Goal: Task Accomplishment & Management: Complete application form

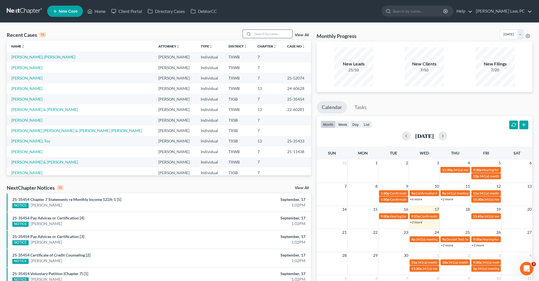
click at [275, 34] on input "search" at bounding box center [272, 34] width 39 height 8
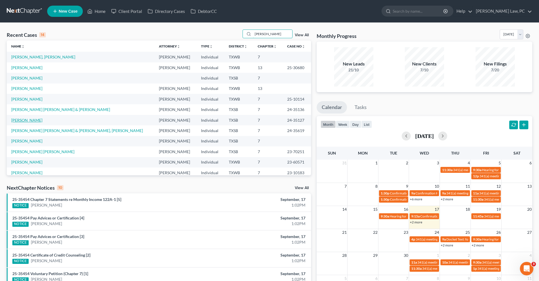
type input "martinez"
click at [34, 120] on link "[PERSON_NAME]" at bounding box center [26, 120] width 31 height 5
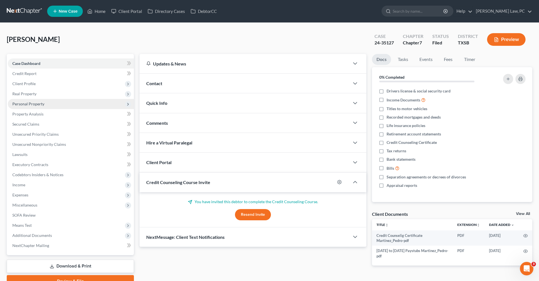
click at [26, 104] on span "Personal Property" at bounding box center [28, 103] width 32 height 5
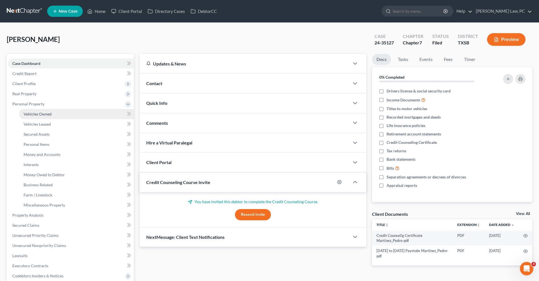
click at [38, 117] on link "Vehicles Owned" at bounding box center [76, 114] width 115 height 10
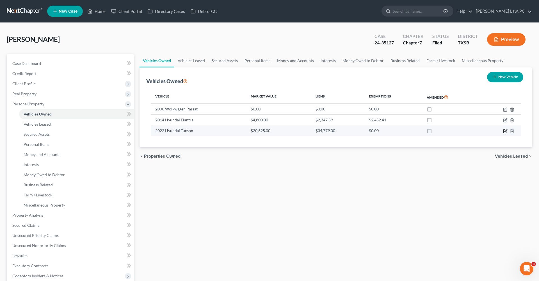
click at [504, 131] on icon "button" at bounding box center [505, 131] width 4 height 4
select select "0"
select select "4"
select select "2"
select select "3"
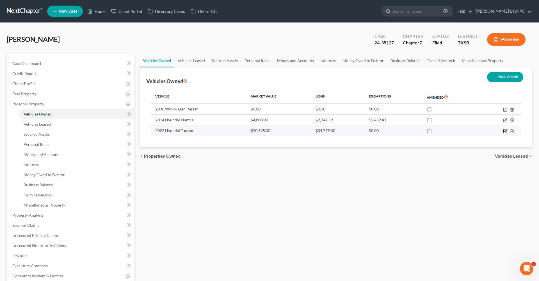
select select "4"
select select "0"
select select "2"
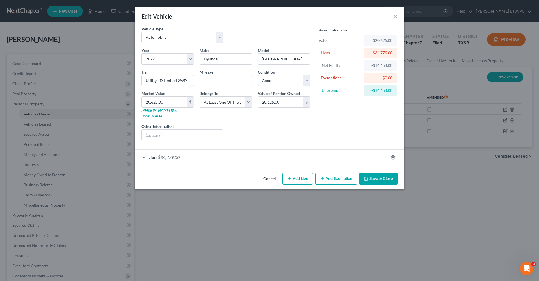
click at [236, 158] on div "Lien $34,779.00" at bounding box center [262, 157] width 254 height 15
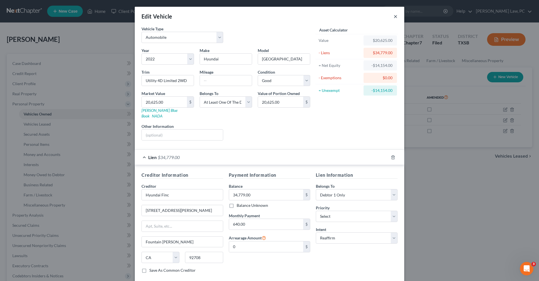
click at [394, 17] on button "×" at bounding box center [396, 16] width 4 height 7
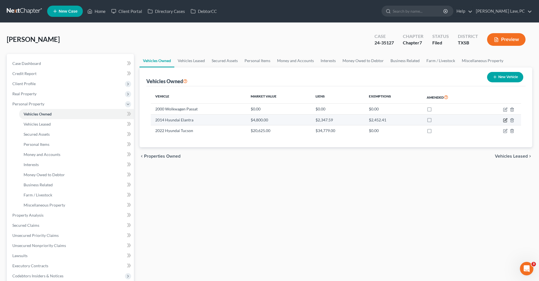
click at [505, 120] on icon "button" at bounding box center [506, 119] width 3 height 3
select select "0"
select select "12"
select select "3"
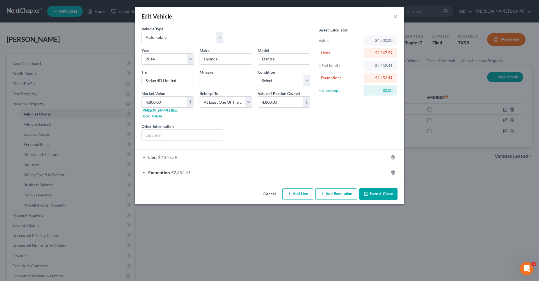
click at [218, 173] on div "Exemption $2,452.41" at bounding box center [262, 172] width 254 height 15
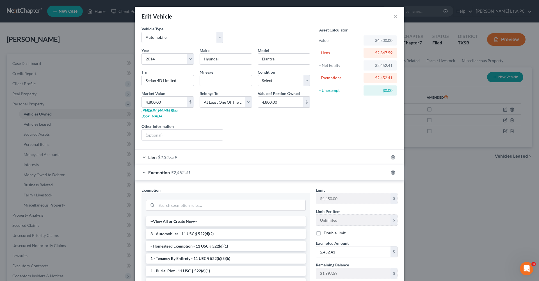
scroll to position [5, 0]
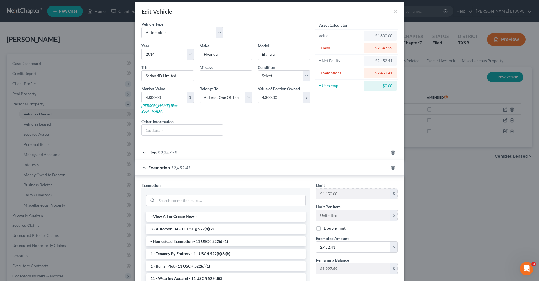
click at [208, 150] on div "Lien $2,347.59" at bounding box center [262, 152] width 254 height 15
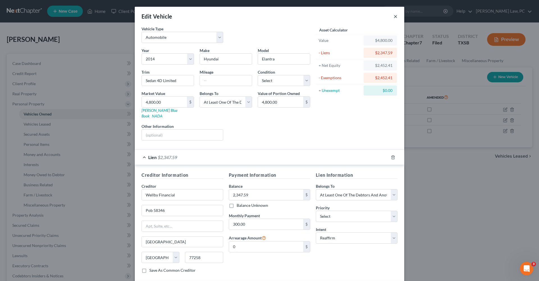
scroll to position [0, 0]
click at [395, 14] on button "×" at bounding box center [396, 16] width 4 height 7
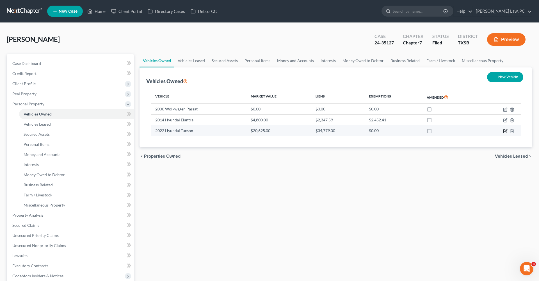
click at [505, 131] on icon "button" at bounding box center [506, 130] width 3 height 3
select select "0"
select select "4"
select select "2"
select select "3"
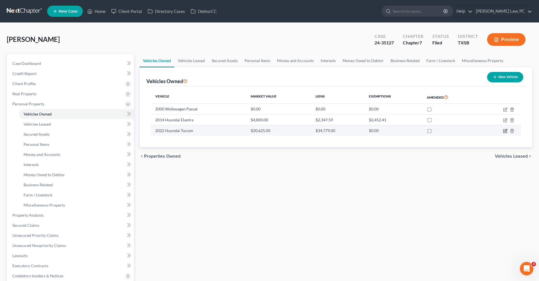
select select "4"
select select "0"
select select "2"
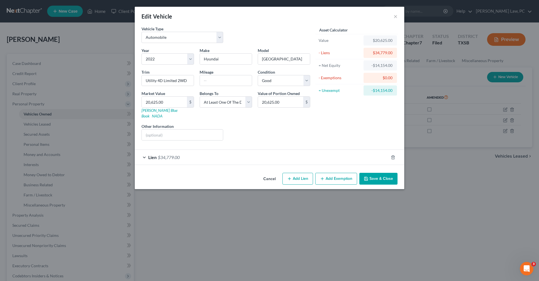
click at [186, 152] on div "Lien $34,779.00" at bounding box center [262, 157] width 254 height 15
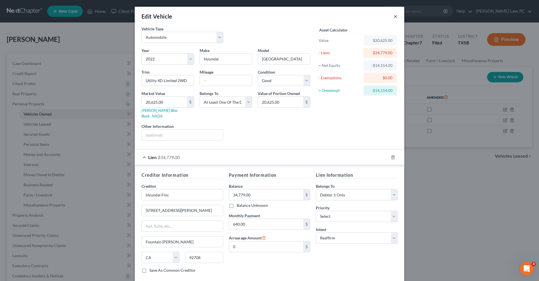
click at [396, 15] on button "×" at bounding box center [396, 16] width 4 height 7
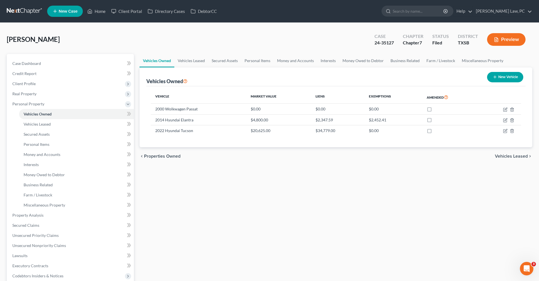
click at [20, 10] on link at bounding box center [25, 11] width 36 height 10
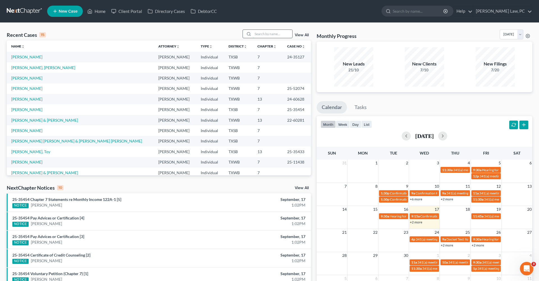
click at [265, 34] on input "search" at bounding box center [272, 34] width 39 height 8
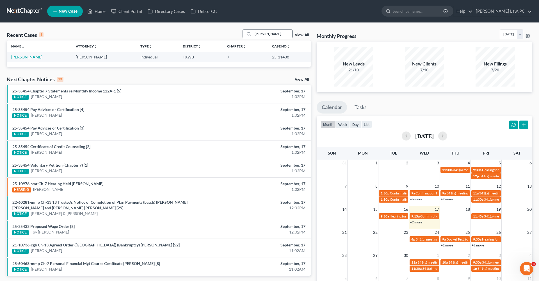
type input "Anderson"
drag, startPoint x: 265, startPoint y: 34, endPoint x: 33, endPoint y: 57, distance: 233.6
click at [33, 57] on link "[PERSON_NAME]" at bounding box center [26, 56] width 31 height 5
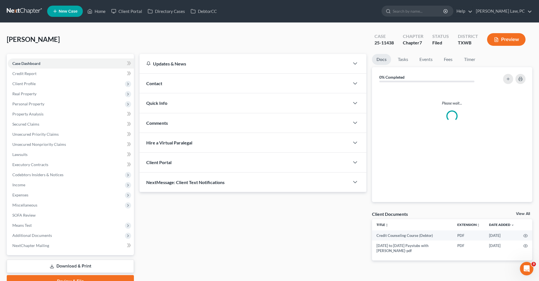
click at [24, 58] on div "Case Dashboard Payments Invoices Payments Payments Credit Report Client Profile…" at bounding box center [70, 154] width 127 height 201
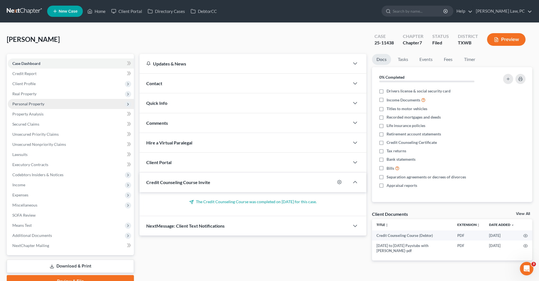
click at [29, 105] on span "Personal Property" at bounding box center [28, 103] width 32 height 5
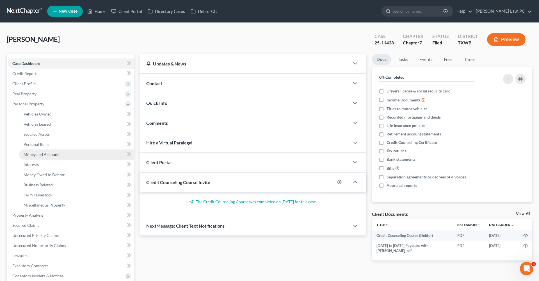
click at [39, 156] on span "Money and Accounts" at bounding box center [42, 154] width 37 height 5
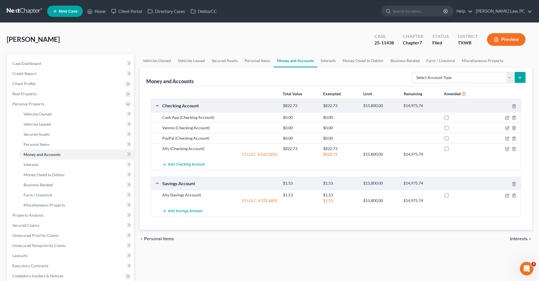
click at [29, 12] on link at bounding box center [25, 11] width 36 height 10
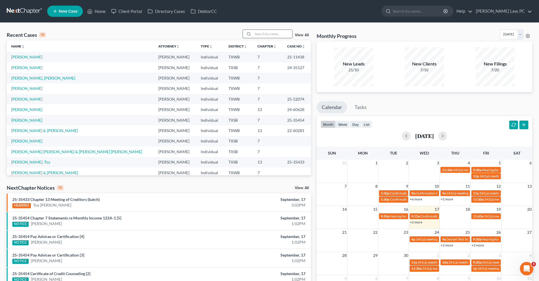
click at [261, 35] on input "search" at bounding box center [272, 34] width 39 height 8
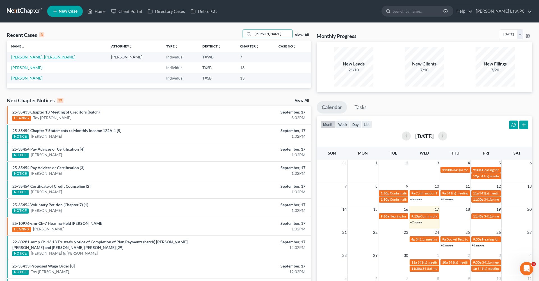
type input "[PERSON_NAME]"
click at [42, 59] on link "[PERSON_NAME], [PERSON_NAME]" at bounding box center [43, 56] width 64 height 5
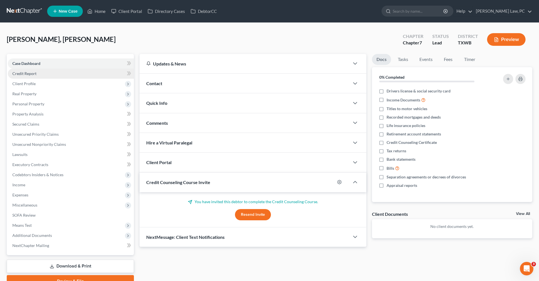
click at [29, 74] on span "Credit Report" at bounding box center [24, 73] width 24 height 5
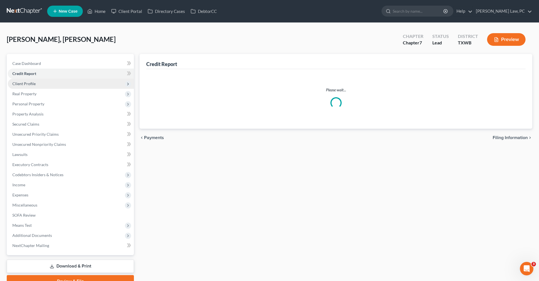
click at [29, 84] on span "Client Profile" at bounding box center [23, 83] width 23 height 5
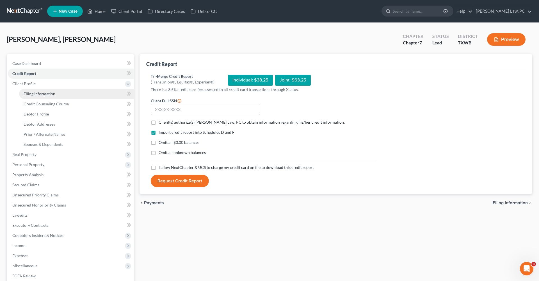
click at [45, 93] on span "Filing Information" at bounding box center [40, 93] width 32 height 5
select select "1"
select select "0"
select select "45"
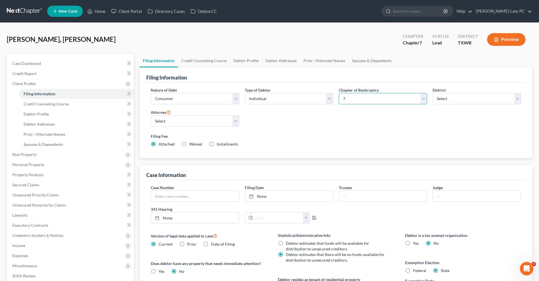
select select "3"
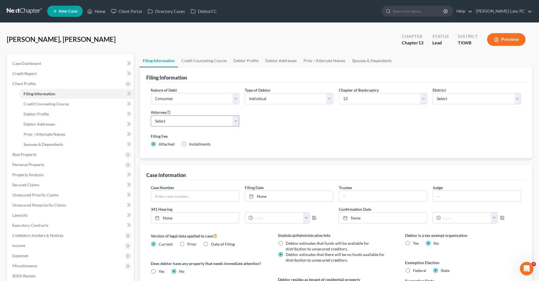
select select "1"
click at [52, 101] on link "Credit Counseling Course" at bounding box center [76, 104] width 115 height 10
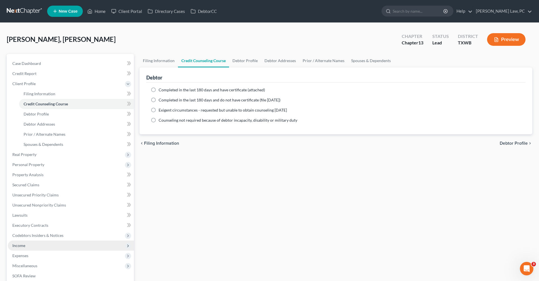
click at [18, 247] on span "Income" at bounding box center [18, 245] width 13 height 5
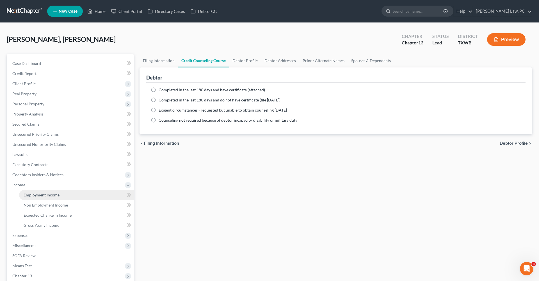
click at [36, 195] on span "Employment Income" at bounding box center [42, 194] width 36 height 5
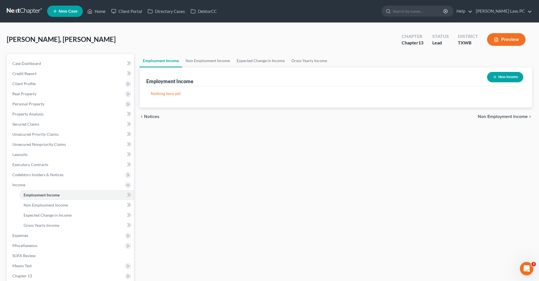
click at [498, 77] on button "New Income" at bounding box center [505, 77] width 36 height 10
select select "0"
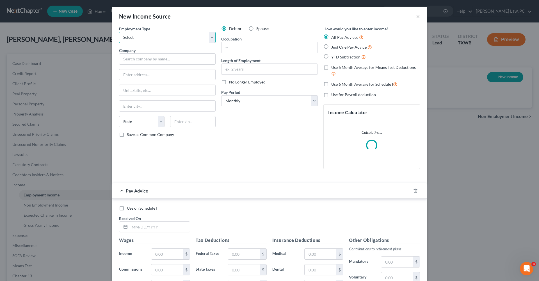
select select "0"
click at [353, 46] on span "Just One Pay Advice" at bounding box center [348, 47] width 35 height 5
click at [337, 46] on input "Just One Pay Advice" at bounding box center [336, 46] width 4 height 4
radio input "true"
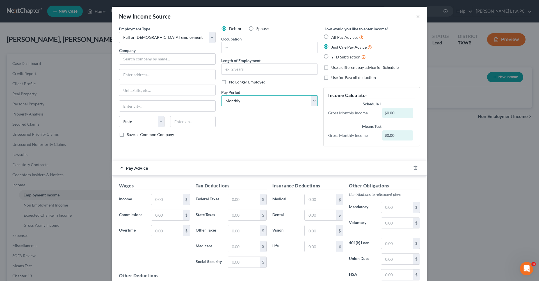
select select "2"
click at [132, 60] on input "text" at bounding box center [167, 58] width 97 height 11
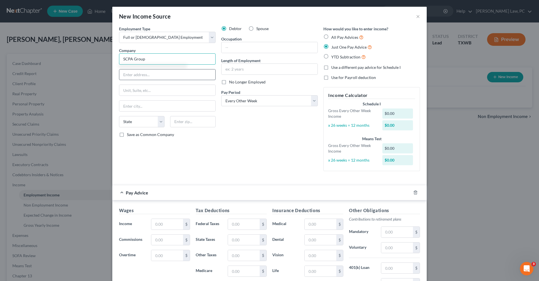
type input "SCPA Group"
type input "11612 FM 2244 RD"
type input "Bldg 1 Ste 260"
type input "78738"
click at [241, 160] on div "Debtor Spouse Occupation Length of Employment No Longer Employed Pay Period * S…" at bounding box center [269, 101] width 102 height 150
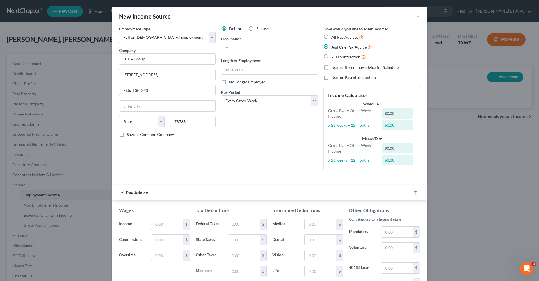
type input "Austin"
select select "45"
click at [166, 225] on input "text" at bounding box center [167, 224] width 32 height 11
click at [164, 222] on input "text" at bounding box center [167, 224] width 32 height 11
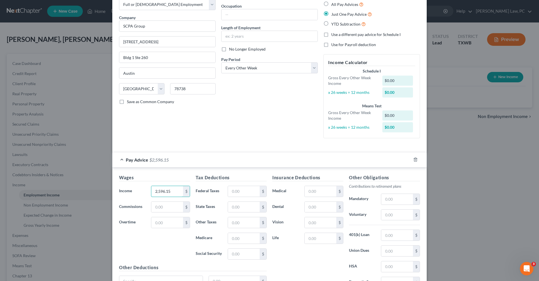
scroll to position [55, 0]
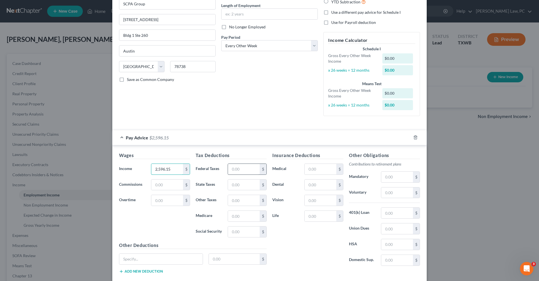
type input "2,596.15"
click at [240, 169] on input "text" at bounding box center [244, 169] width 32 height 11
type input "248.61"
click at [241, 229] on input "text" at bounding box center [244, 231] width 32 height 11
type input "160.96"
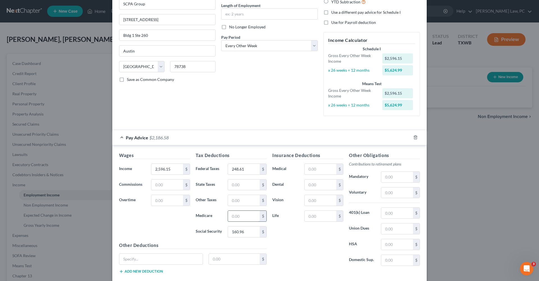
click at [245, 215] on input "text" at bounding box center [244, 216] width 32 height 11
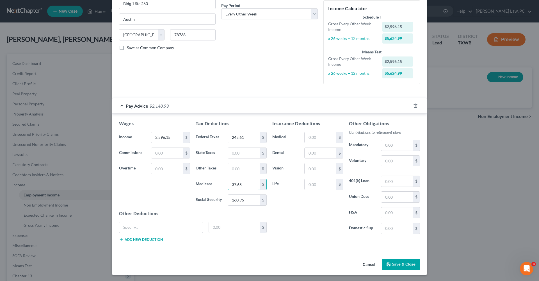
scroll to position [86, 0]
type input "37.65"
click at [403, 264] on button "Save & Close" at bounding box center [401, 265] width 38 height 12
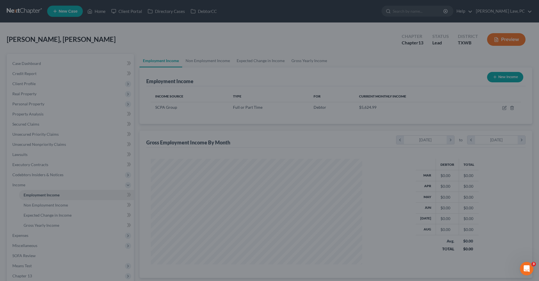
scroll to position [106, 223]
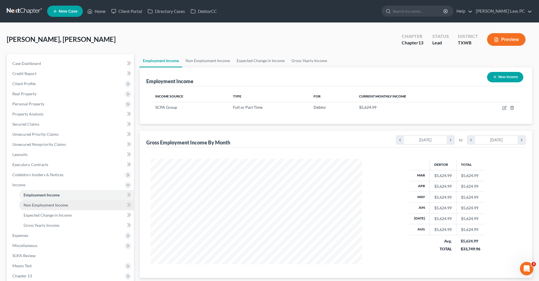
click at [40, 201] on link "Non Employment Income" at bounding box center [76, 205] width 115 height 10
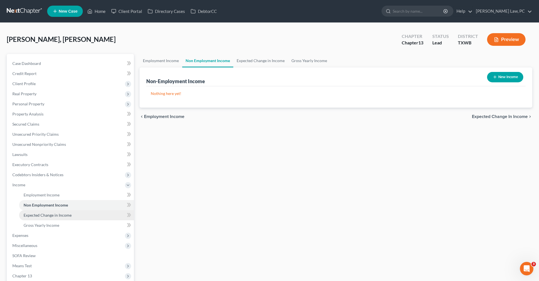
click at [43, 215] on span "Expected Change in Income" at bounding box center [48, 215] width 48 height 5
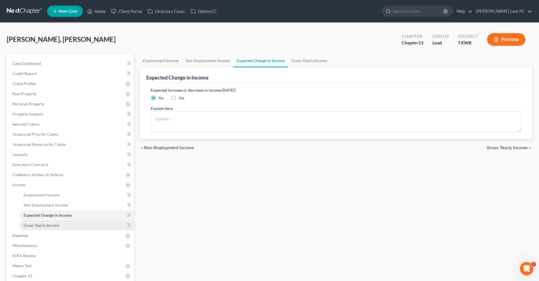
click at [44, 223] on span "Gross Yearly Income" at bounding box center [42, 225] width 36 height 5
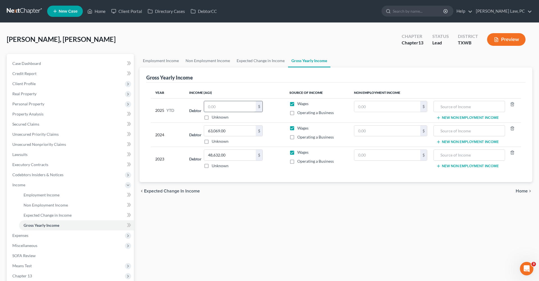
click at [227, 107] on input "text" at bounding box center [230, 106] width 52 height 11
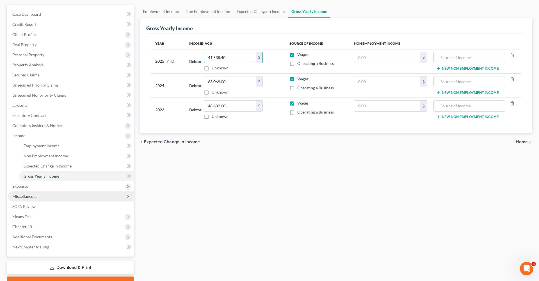
scroll to position [61, 0]
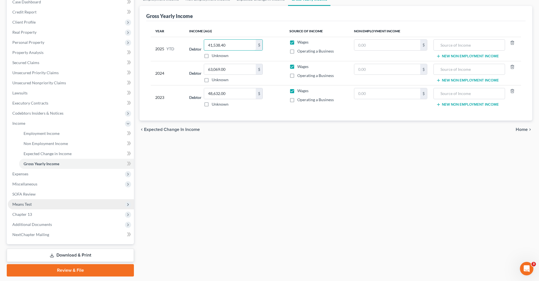
type input "41,538.40"
click at [26, 207] on span "Means Test" at bounding box center [71, 204] width 126 height 10
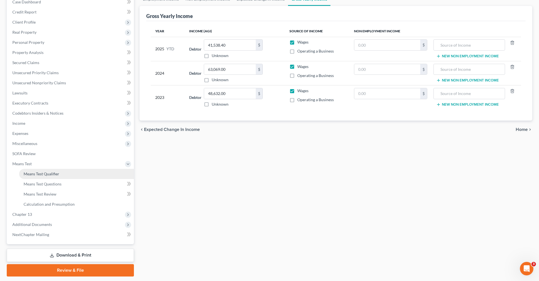
click at [40, 175] on span "Means Test Qualifier" at bounding box center [42, 173] width 36 height 5
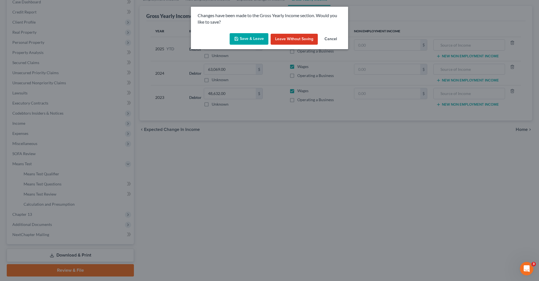
click at [249, 40] on button "Save & Leave" at bounding box center [249, 39] width 39 height 12
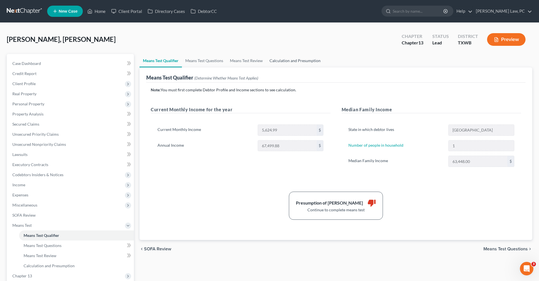
click at [286, 63] on link "Calculation and Presumption" at bounding box center [295, 60] width 58 height 13
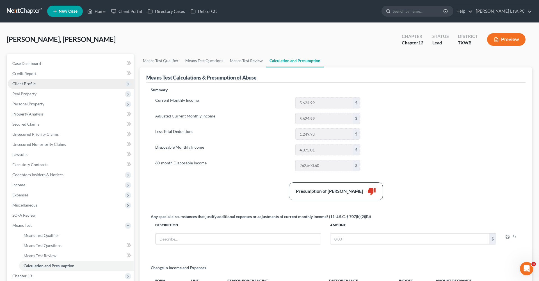
click at [26, 86] on span "Client Profile" at bounding box center [23, 83] width 23 height 5
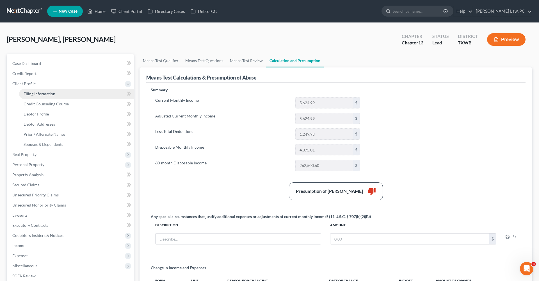
click at [35, 95] on span "Filing Information" at bounding box center [40, 93] width 32 height 5
select select "1"
select select "0"
select select "3"
select select "80"
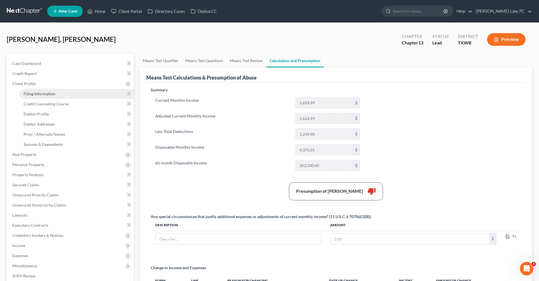
select select "1"
select select "45"
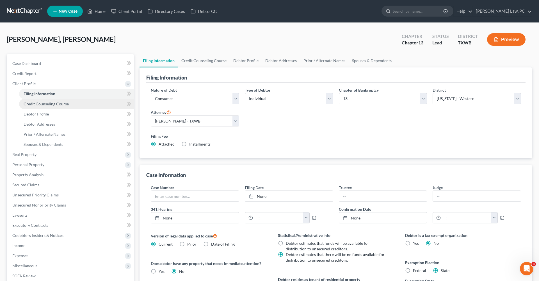
click at [46, 104] on span "Credit Counseling Course" at bounding box center [46, 103] width 45 height 5
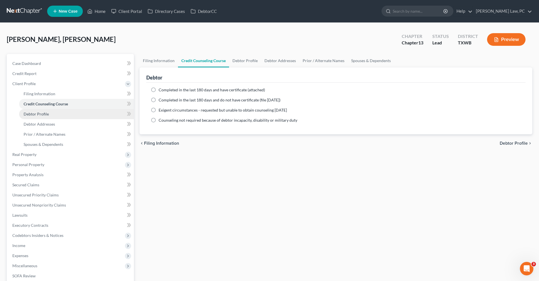
click at [38, 112] on span "Debtor Profile" at bounding box center [36, 113] width 25 height 5
select select "0"
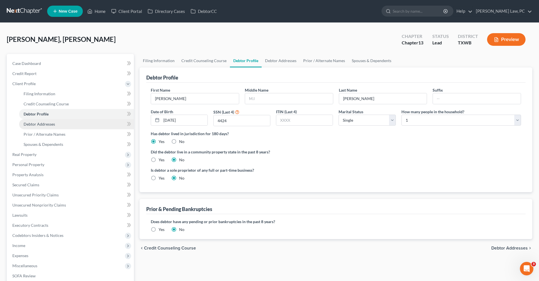
click at [45, 124] on span "Debtor Addresses" at bounding box center [39, 124] width 31 height 5
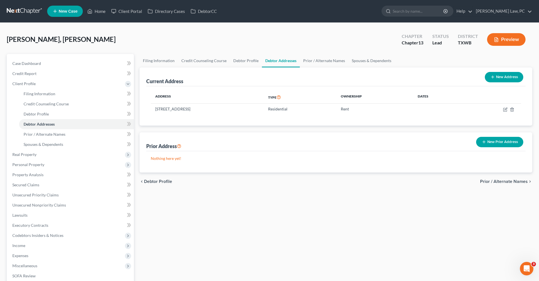
click at [488, 144] on button "New Prior Address" at bounding box center [499, 142] width 47 height 10
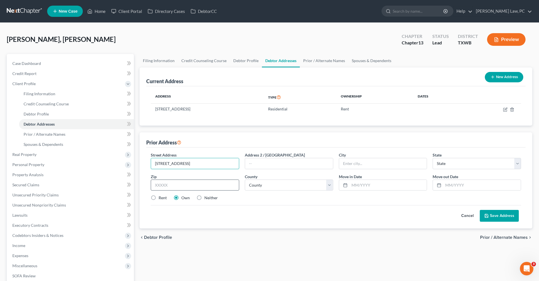
type input "13301 Center Lake Dr"
type input "78753"
type input "Austin"
select select "45"
click at [231, 217] on div "Cancel Save Address" at bounding box center [336, 213] width 370 height 17
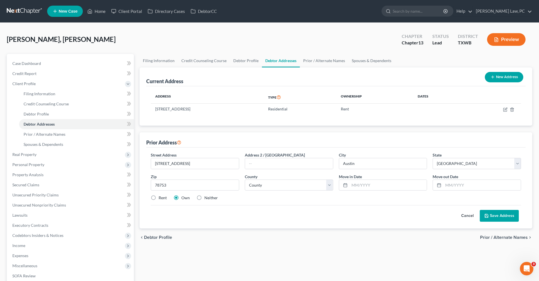
click at [165, 198] on label "Rent" at bounding box center [163, 198] width 8 height 6
click at [165, 198] on input "Rent" at bounding box center [163, 197] width 4 height 4
radio input "true"
drag, startPoint x: 167, startPoint y: 186, endPoint x: 151, endPoint y: 185, distance: 15.5
click at [151, 185] on input "78753" at bounding box center [195, 184] width 88 height 11
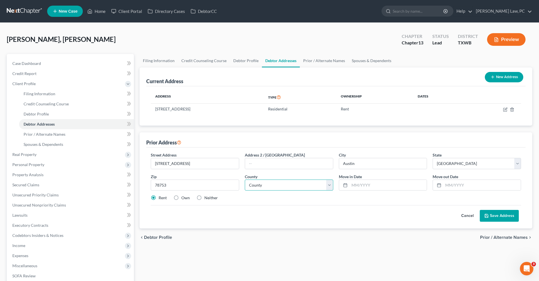
select select "226"
click at [382, 184] on input "text" at bounding box center [388, 185] width 77 height 11
type input "1/2020"
click at [469, 186] on input "text" at bounding box center [481, 185] width 77 height 11
type input "01/2024"
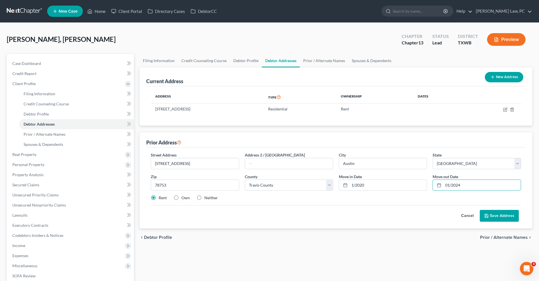
click at [502, 215] on button "Save Address" at bounding box center [499, 216] width 39 height 12
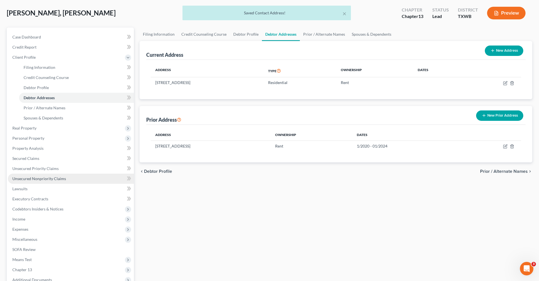
scroll to position [26, 0]
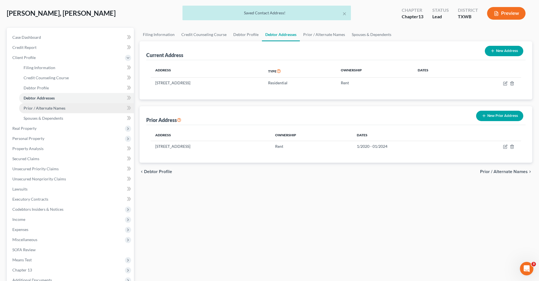
click at [39, 109] on span "Prior / Alternate Names" at bounding box center [45, 108] width 42 height 5
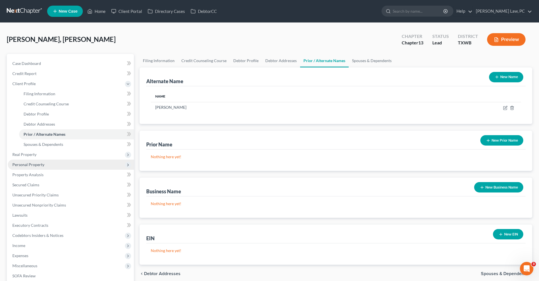
click at [20, 164] on span "Personal Property" at bounding box center [28, 164] width 32 height 5
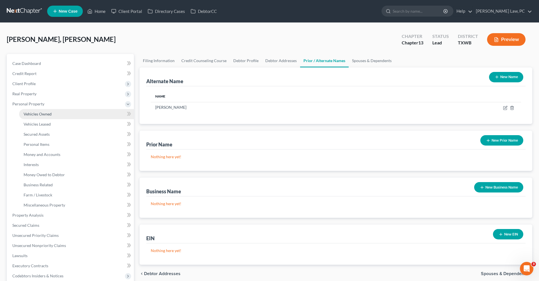
click at [34, 113] on span "Vehicles Owned" at bounding box center [38, 113] width 28 height 5
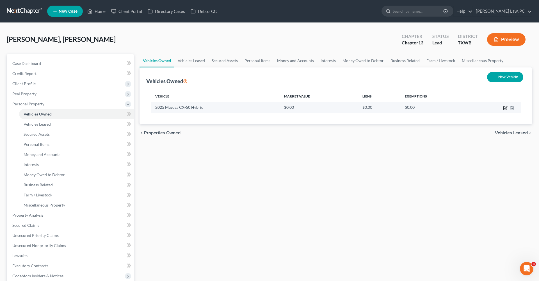
click at [506, 108] on icon "button" at bounding box center [506, 107] width 3 height 3
select select "0"
select select "1"
select select "0"
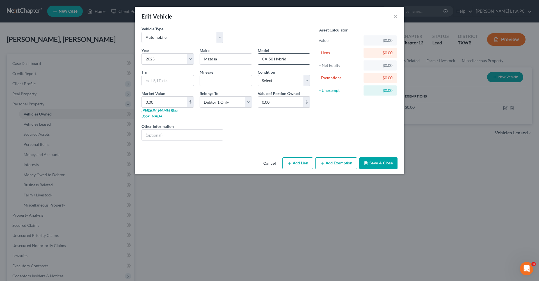
drag, startPoint x: 287, startPoint y: 59, endPoint x: 274, endPoint y: 59, distance: 13.2
click at [274, 59] on input "CX-50 Hybrid" at bounding box center [284, 59] width 52 height 11
type input "CX-50"
click at [155, 80] on input "text" at bounding box center [168, 80] width 52 height 11
paste input "Hybrid"
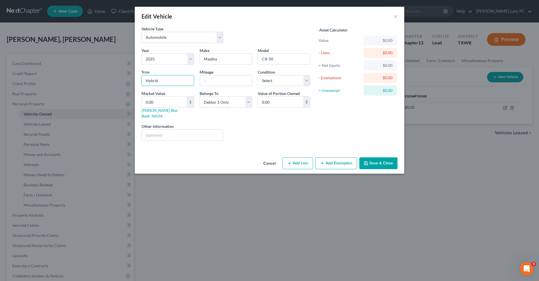
type input "Hybrid"
click at [384, 157] on button "Save & Close" at bounding box center [378, 163] width 38 height 12
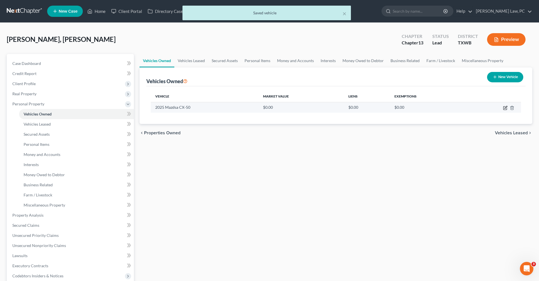
click at [505, 107] on icon "button" at bounding box center [505, 108] width 4 height 4
select select "0"
select select "1"
select select "0"
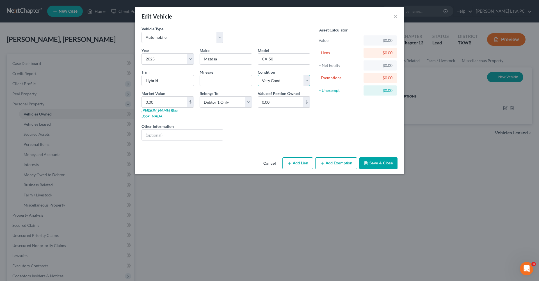
select select "0"
click at [379, 157] on button "Save & Close" at bounding box center [378, 163] width 38 height 12
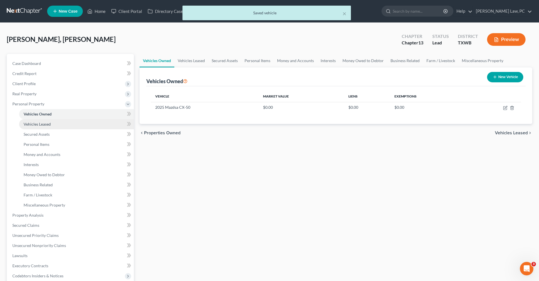
click at [35, 124] on span "Vehicles Leased" at bounding box center [37, 124] width 27 height 5
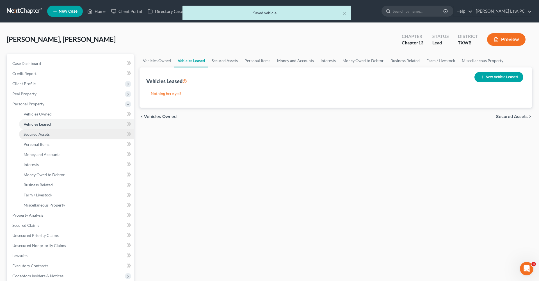
click at [38, 133] on span "Secured Assets" at bounding box center [37, 134] width 26 height 5
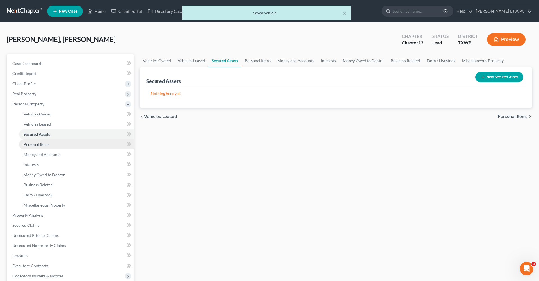
click at [42, 145] on span "Personal Items" at bounding box center [37, 144] width 26 height 5
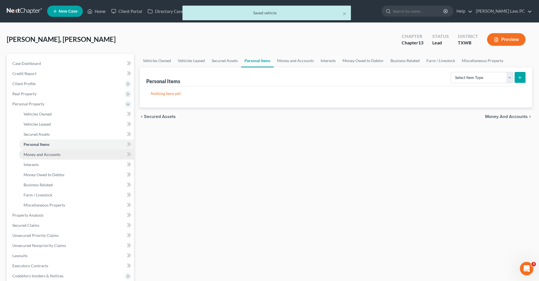
click at [49, 157] on link "Money and Accounts" at bounding box center [76, 154] width 115 height 10
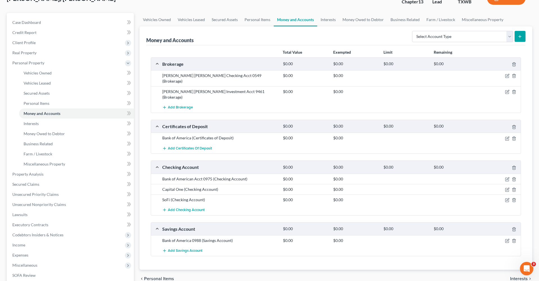
scroll to position [42, 0]
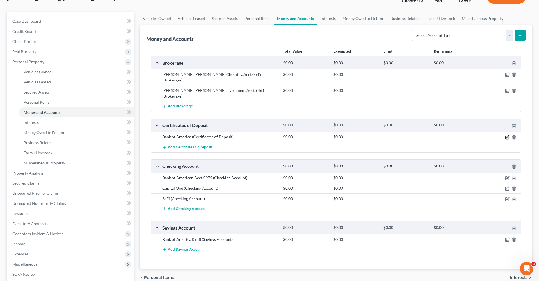
click at [507, 135] on icon "button" at bounding box center [507, 137] width 4 height 4
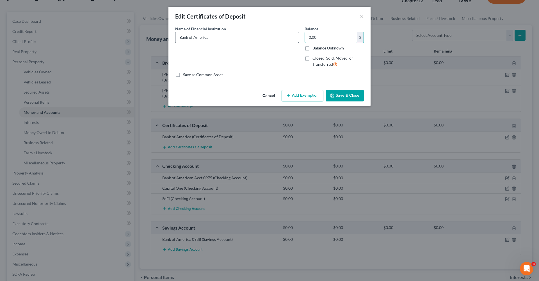
drag, startPoint x: 323, startPoint y: 37, endPoint x: 296, endPoint y: 36, distance: 26.7
click at [296, 36] on div "Name of Financial Institution * Bank of America Balance 0.00 $ Balance Unknown …" at bounding box center [269, 49] width 194 height 46
type input "200,000"
click at [348, 98] on button "Save & Close" at bounding box center [345, 96] width 38 height 12
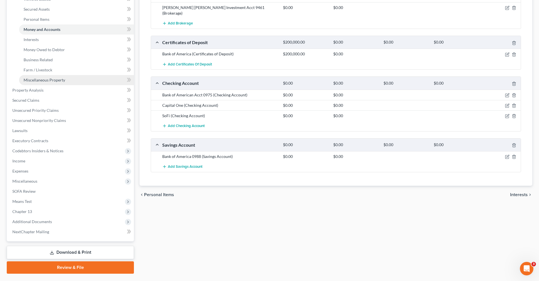
scroll to position [133, 0]
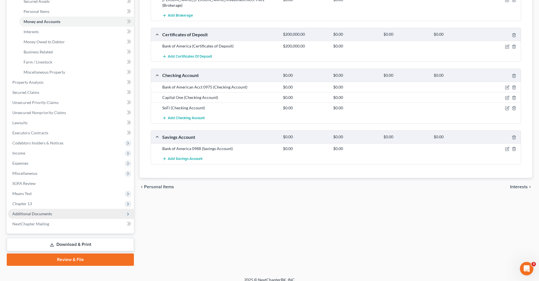
click at [22, 213] on span "Additional Documents" at bounding box center [32, 213] width 40 height 5
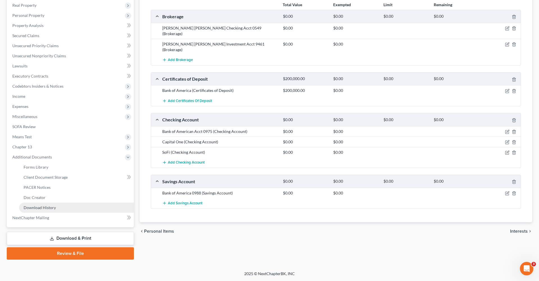
scroll to position [88, 0]
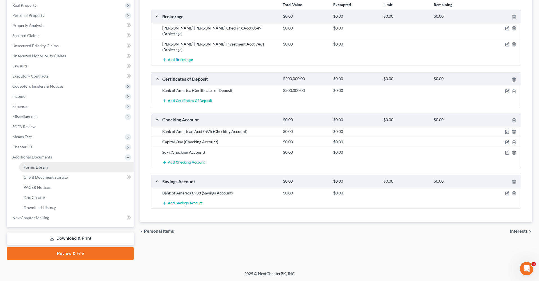
click at [37, 167] on span "Forms Library" at bounding box center [36, 167] width 25 height 5
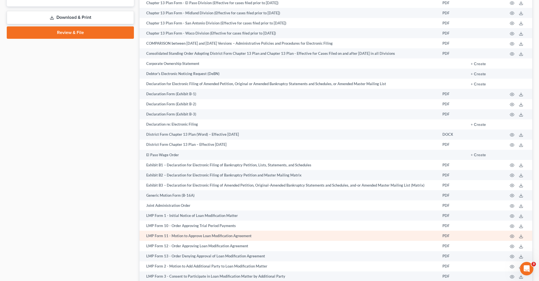
scroll to position [308, 0]
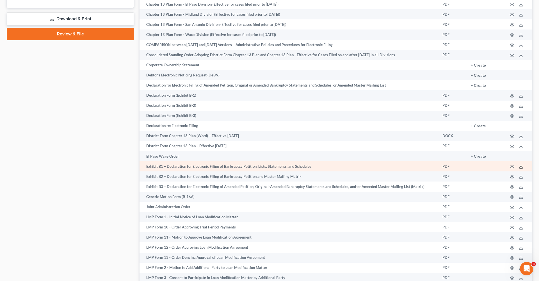
click at [521, 167] on icon at bounding box center [521, 166] width 4 height 4
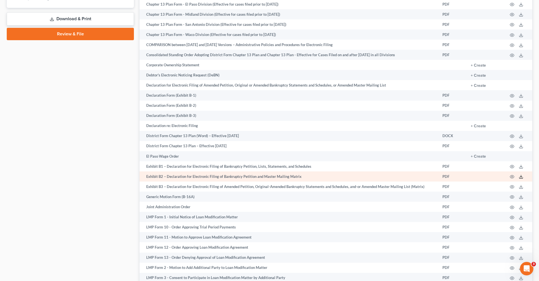
click at [523, 177] on icon at bounding box center [521, 176] width 4 height 4
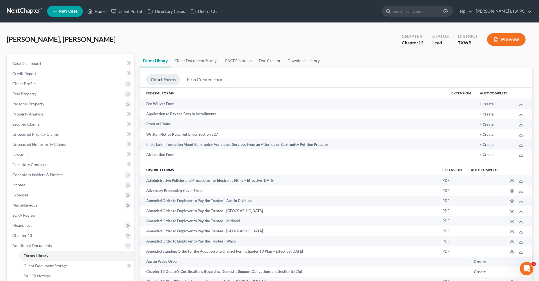
scroll to position [0, 0]
click at [19, 205] on span "Miscellaneous" at bounding box center [24, 204] width 25 height 5
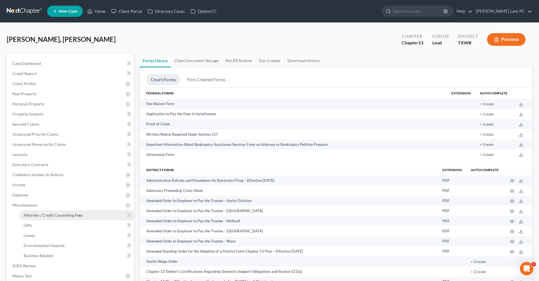
click at [42, 215] on span "Attorney / Credit Counseling Fees" at bounding box center [53, 215] width 59 height 5
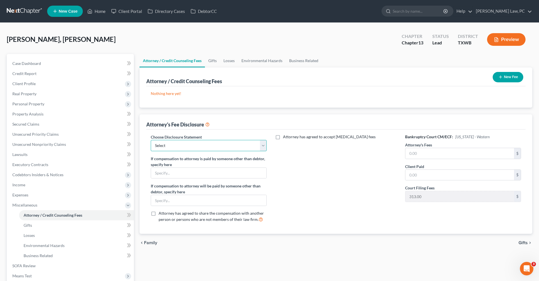
select select "1"
click at [424, 157] on input "text" at bounding box center [459, 153] width 109 height 11
type input "5,200"
click at [428, 176] on input "text" at bounding box center [459, 175] width 109 height 11
type input "800"
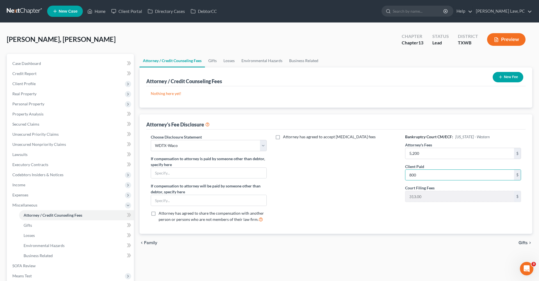
click at [507, 79] on button "New Fee" at bounding box center [508, 77] width 31 height 10
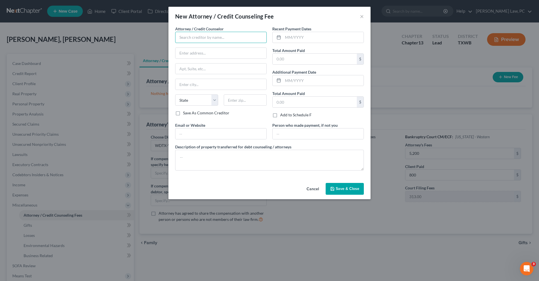
click at [226, 37] on input "text" at bounding box center [221, 37] width 92 height 11
click at [208, 47] on div "Debtorcc" at bounding box center [209, 47] width 58 height 6
type input "Debtorcc"
type input "378 Summit Ave"
type input "Jersey City"
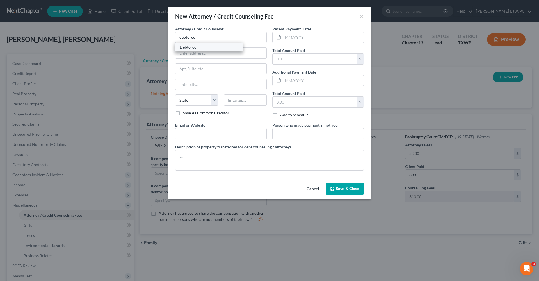
select select "33"
type input "07306"
click at [296, 36] on input "text" at bounding box center [323, 37] width 81 height 11
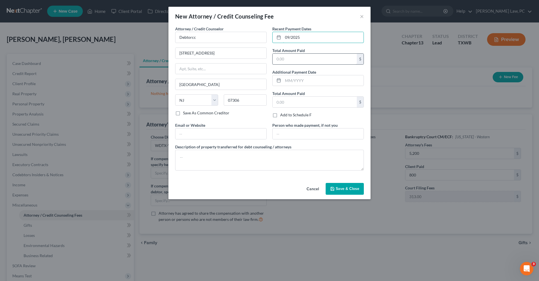
type input "09/2025"
click at [295, 60] on input "text" at bounding box center [315, 59] width 84 height 11
type input "14.95"
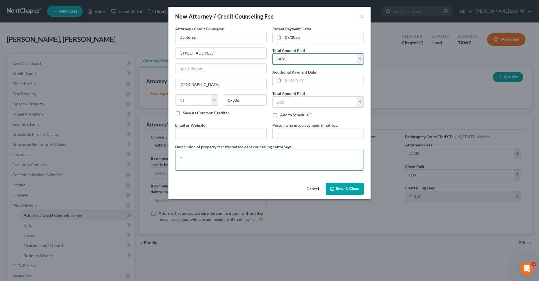
click at [212, 157] on textarea at bounding box center [269, 160] width 189 height 21
type textarea "Credit Counseling"
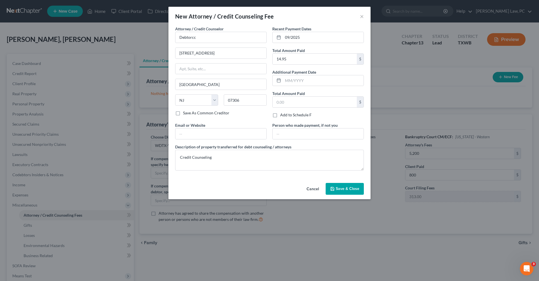
click at [339, 191] on button "Save & Close" at bounding box center [345, 189] width 38 height 12
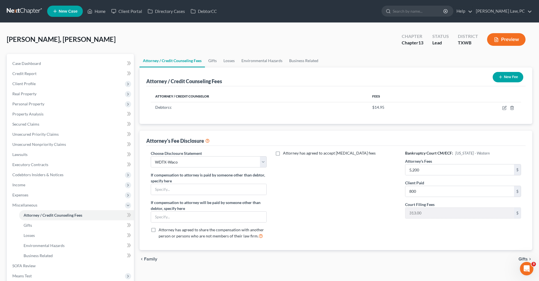
click at [503, 76] on button "New Fee" at bounding box center [508, 77] width 31 height 10
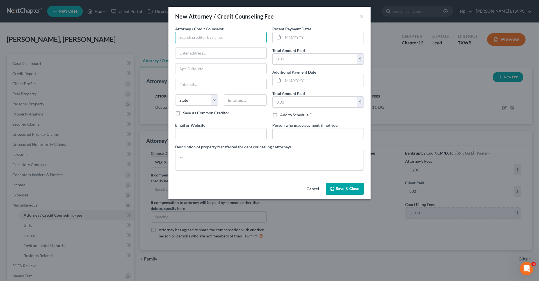
click at [250, 34] on input "text" at bounding box center [221, 37] width 92 height 11
click at [203, 48] on div "Xactus" at bounding box center [209, 47] width 58 height 6
type input "Xactus"
type input "370 Reed Road"
type input "Suite 100"
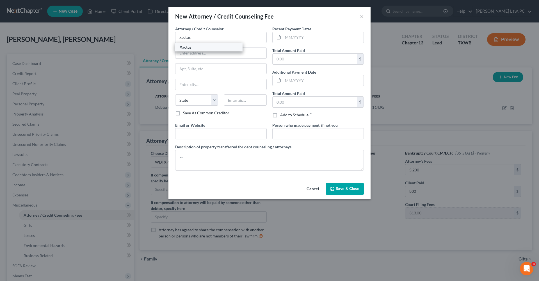
type input "Broomall"
select select "39"
type input "19008"
click at [304, 39] on input "text" at bounding box center [323, 37] width 81 height 11
type input "09/2025"
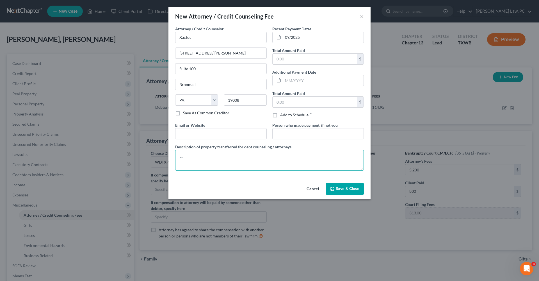
click at [238, 156] on textarea at bounding box center [269, 160] width 189 height 21
click at [284, 61] on input "text" at bounding box center [315, 59] width 84 height 11
type input "39"
click at [231, 153] on textarea at bounding box center [269, 160] width 189 height 21
type textarea "Credit Report"
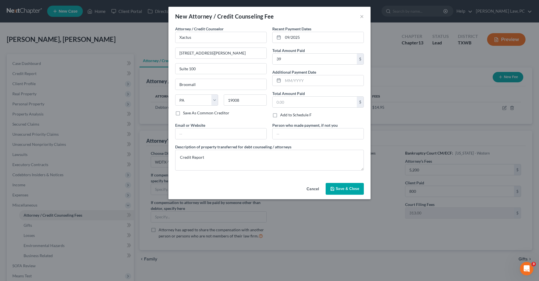
click at [334, 189] on icon "button" at bounding box center [332, 188] width 4 height 4
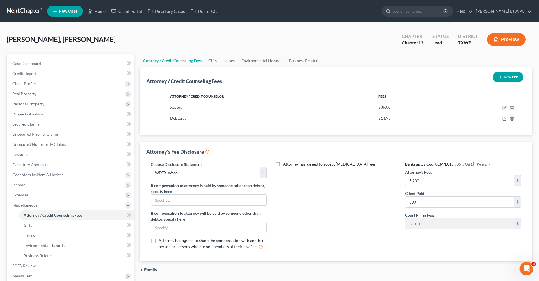
click at [503, 78] on button "New Fee" at bounding box center [508, 77] width 31 height 10
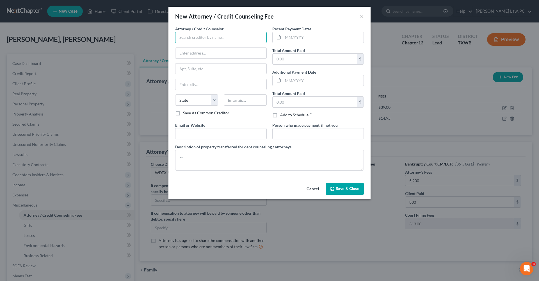
click at [253, 34] on input "text" at bounding box center [221, 37] width 92 height 11
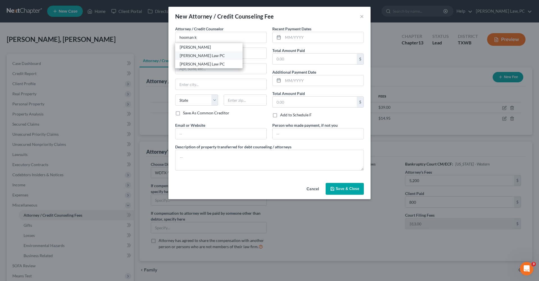
click at [222, 55] on div "Hooman Khoshnood Law PC" at bounding box center [209, 56] width 58 height 6
type input "Hooman Khoshnood Law PC"
type input "505 Huntland Dr"
type input "295"
type input "Austin"
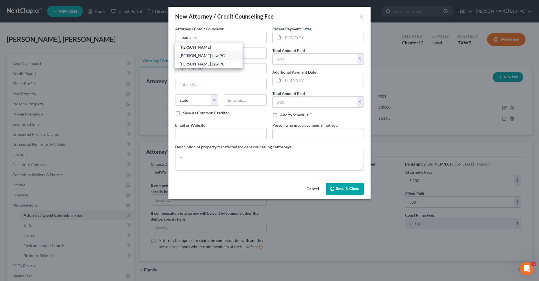
select select "45"
type input "78752"
click at [298, 38] on input "text" at bounding box center [323, 37] width 81 height 11
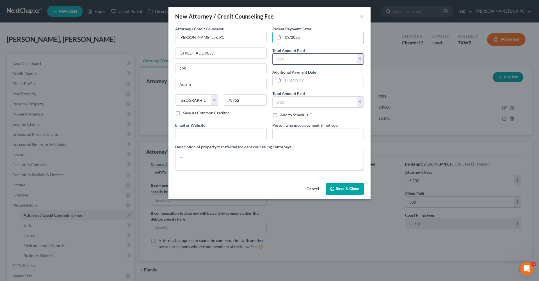
type input "09/2025"
click at [298, 57] on input "text" at bounding box center [315, 59] width 84 height 11
type input "1,000"
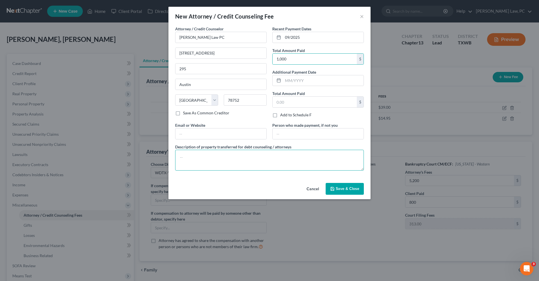
click at [197, 159] on textarea at bounding box center [269, 160] width 189 height 21
type textarea "Attorneys Fees $800 Postage and Supplies $200"
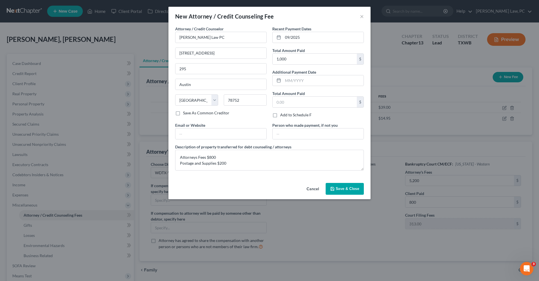
click at [347, 189] on span "Save & Close" at bounding box center [348, 188] width 24 height 5
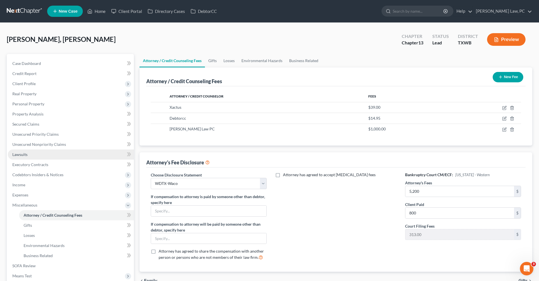
click at [20, 156] on span "Lawsuits" at bounding box center [19, 154] width 15 height 5
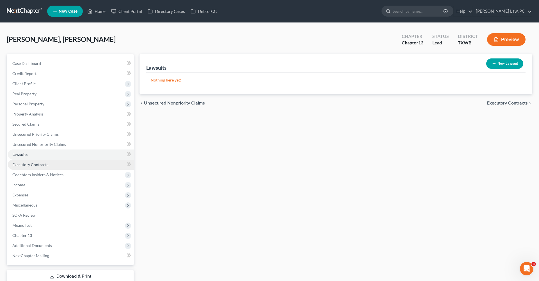
click at [31, 165] on span "Executory Contracts" at bounding box center [30, 164] width 36 height 5
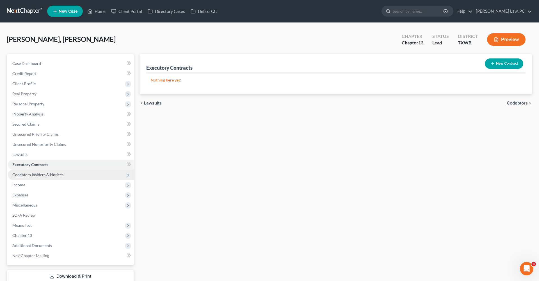
click at [38, 174] on span "Codebtors Insiders & Notices" at bounding box center [37, 174] width 51 height 5
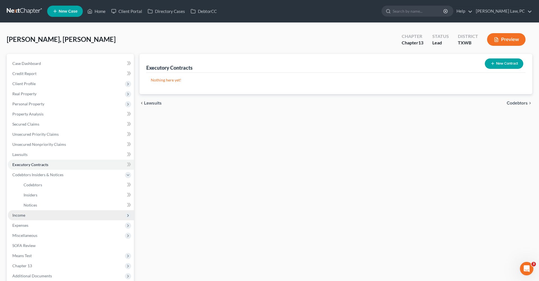
click at [21, 211] on span "Income" at bounding box center [71, 215] width 126 height 10
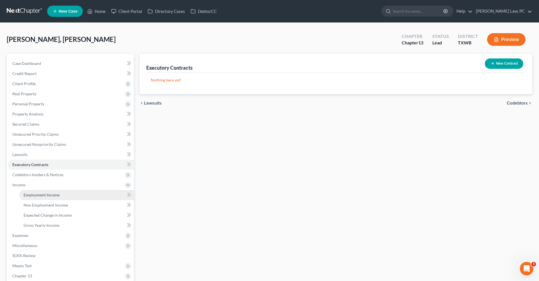
click at [39, 195] on span "Employment Income" at bounding box center [42, 194] width 36 height 5
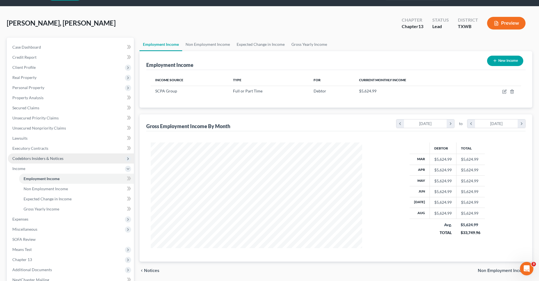
scroll to position [20, 0]
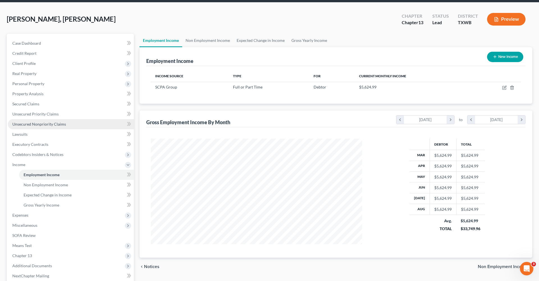
click at [37, 125] on span "Unsecured Nonpriority Claims" at bounding box center [39, 124] width 54 height 5
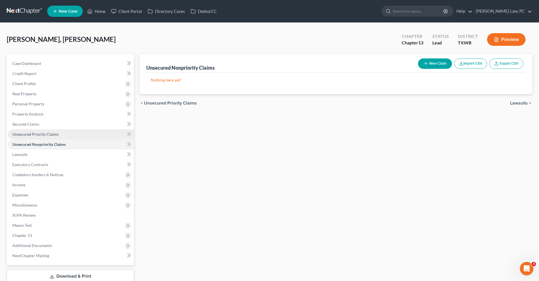
click at [36, 135] on span "Unsecured Priority Claims" at bounding box center [35, 134] width 46 height 5
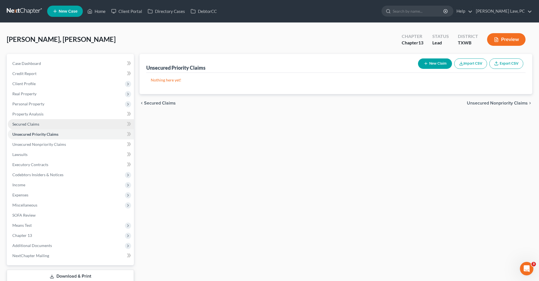
click at [25, 125] on span "Secured Claims" at bounding box center [25, 124] width 27 height 5
click at [22, 10] on link at bounding box center [25, 11] width 36 height 10
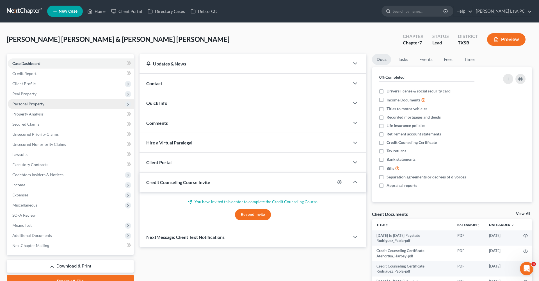
click at [30, 104] on span "Personal Property" at bounding box center [28, 103] width 32 height 5
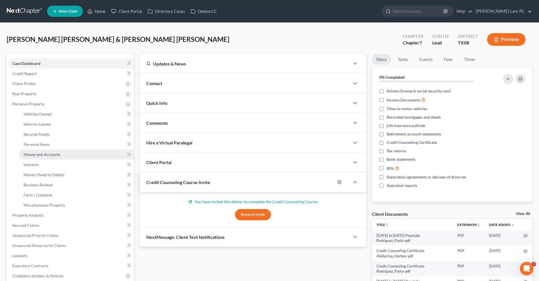
click at [43, 155] on span "Money and Accounts" at bounding box center [42, 154] width 37 height 5
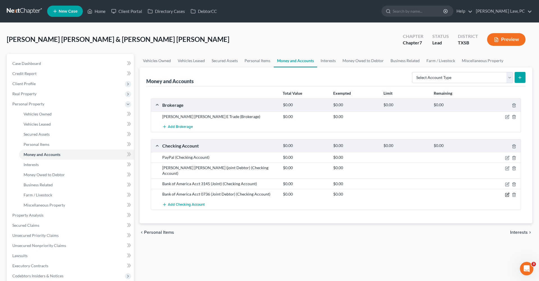
click at [508, 192] on icon "button" at bounding box center [507, 194] width 4 height 4
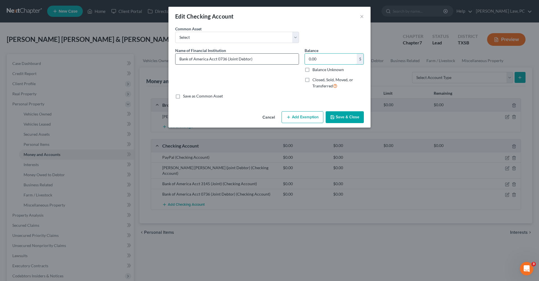
drag, startPoint x: 324, startPoint y: 59, endPoint x: 287, endPoint y: 59, distance: 36.5
click at [287, 59] on div "Name of Financial Institution * Bank of America Acct 0736 (Joint Debtor) Balanc…" at bounding box center [269, 70] width 194 height 46
type input "19.49"
click at [352, 120] on button "Save & Close" at bounding box center [345, 117] width 38 height 12
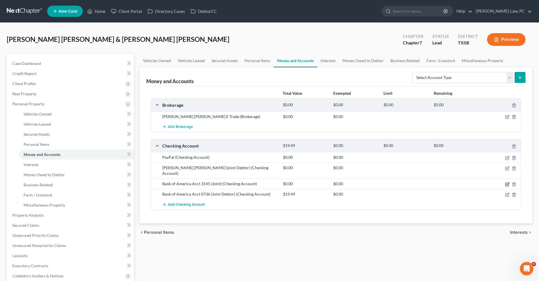
click at [508, 182] on icon "button" at bounding box center [508, 183] width 3 height 3
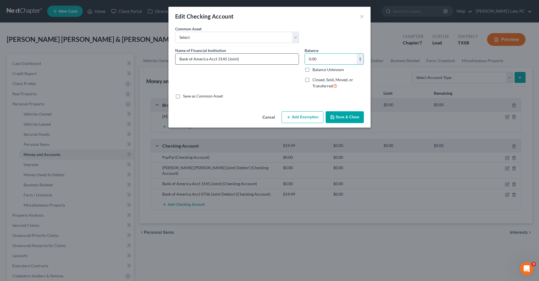
drag, startPoint x: 313, startPoint y: 58, endPoint x: 298, endPoint y: 58, distance: 15.4
click at [298, 58] on div "Name of Financial Institution * Bank of America Acct 3145 (Joint) Balance 0.00 …" at bounding box center [269, 70] width 194 height 46
type input "183.07"
click at [342, 122] on button "Save & Close" at bounding box center [345, 117] width 38 height 12
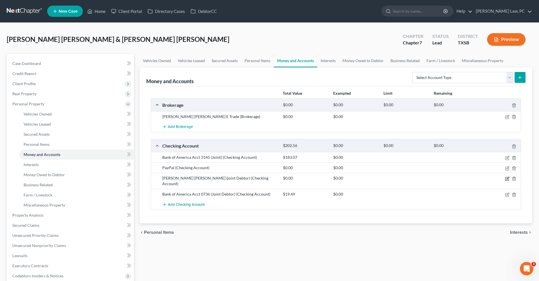
click at [508, 179] on icon "button" at bounding box center [507, 178] width 4 height 4
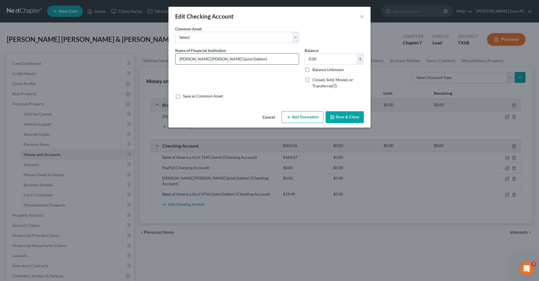
drag, startPoint x: 238, startPoint y: 58, endPoint x: 234, endPoint y: 58, distance: 4.2
click at [234, 58] on input "JP Morgan Chase (joint Debtor)" at bounding box center [236, 59] width 123 height 11
click at [313, 81] on label "Closed, Sold, Moved, or Transferred" at bounding box center [338, 83] width 51 height 12
click at [315, 81] on input "Closed, Sold, Moved, or Transferred" at bounding box center [317, 79] width 4 height 4
checkbox input "true"
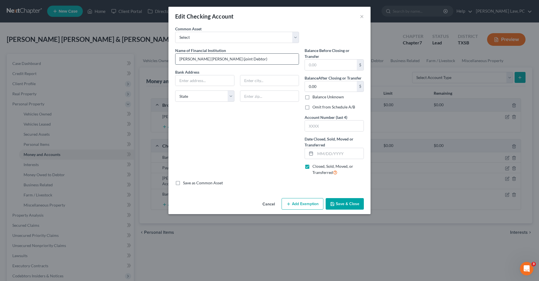
drag, startPoint x: 236, startPoint y: 59, endPoint x: 210, endPoint y: 61, distance: 25.9
type input "JP Morgan Chase"
type input "7778"
click at [324, 65] on input "text" at bounding box center [331, 65] width 52 height 11
type input "1"
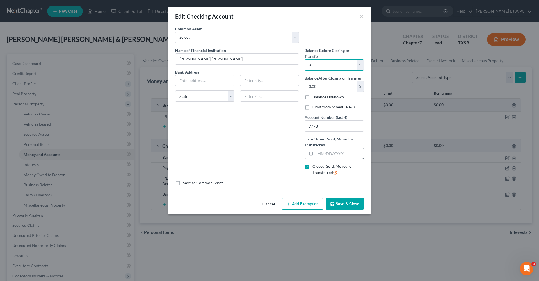
type input "0"
click at [334, 153] on input "text" at bounding box center [339, 153] width 48 height 11
type input "08/07/2025"
click at [348, 200] on button "Save & Close" at bounding box center [345, 204] width 38 height 12
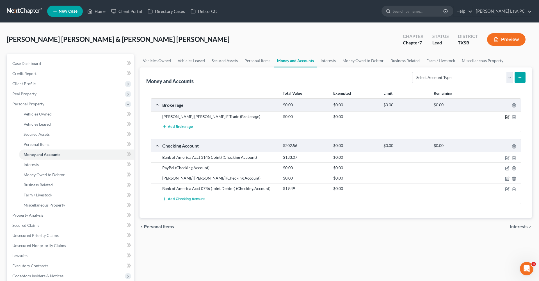
click at [507, 117] on icon "button" at bounding box center [507, 117] width 4 height 4
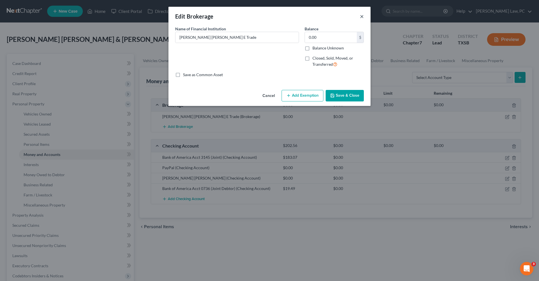
click at [362, 17] on button "×" at bounding box center [362, 16] width 4 height 7
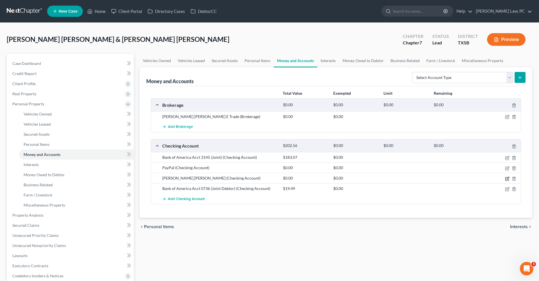
click at [506, 179] on icon "button" at bounding box center [507, 178] width 4 height 4
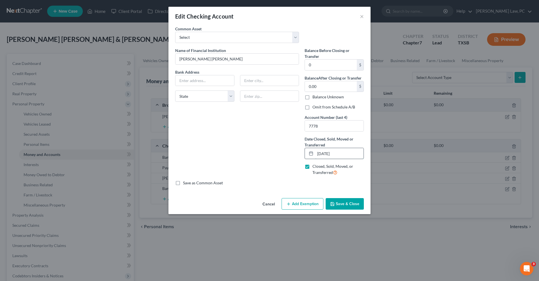
click at [328, 154] on input "08/07/2025" at bounding box center [339, 153] width 48 height 11
type input "08/28/2025"
click at [345, 202] on button "Save & Close" at bounding box center [345, 204] width 38 height 12
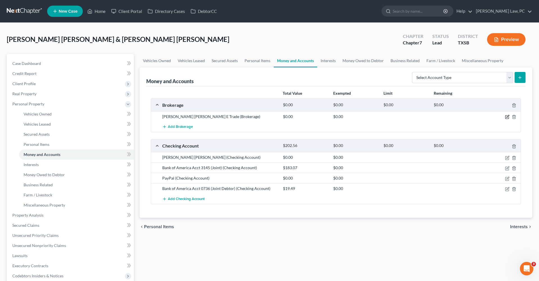
click at [507, 118] on icon "button" at bounding box center [507, 117] width 4 height 4
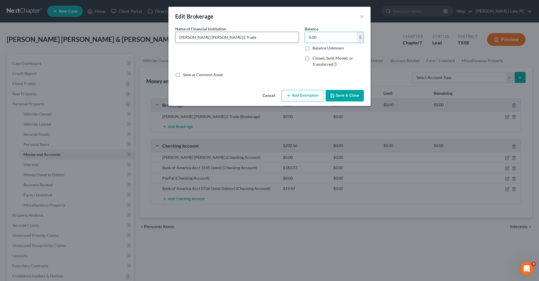
drag, startPoint x: 321, startPoint y: 38, endPoint x: 287, endPoint y: 36, distance: 34.6
click at [287, 37] on div "Name of Financial Institution * JP Morgan Chase E Trade Balance 0.00 $ Balance …" at bounding box center [269, 49] width 194 height 46
type input "8.00"
click at [352, 97] on button "Save & Close" at bounding box center [345, 96] width 38 height 12
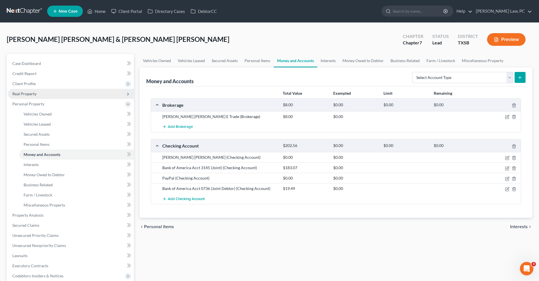
click at [21, 93] on span "Real Property" at bounding box center [24, 93] width 24 height 5
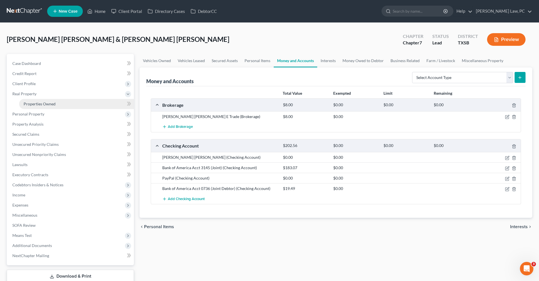
click at [34, 104] on span "Properties Owned" at bounding box center [40, 103] width 32 height 5
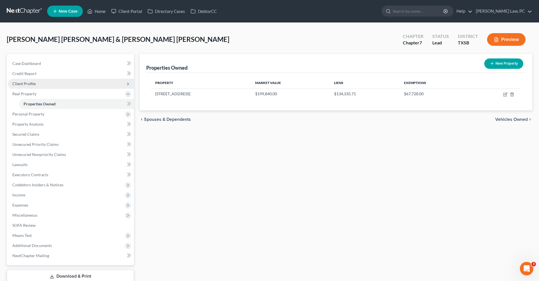
click at [18, 85] on span "Client Profile" at bounding box center [23, 83] width 23 height 5
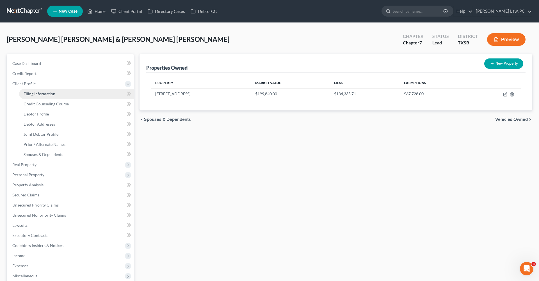
click at [32, 94] on span "Filing Information" at bounding box center [40, 93] width 32 height 5
select select "1"
select select "0"
select select "79"
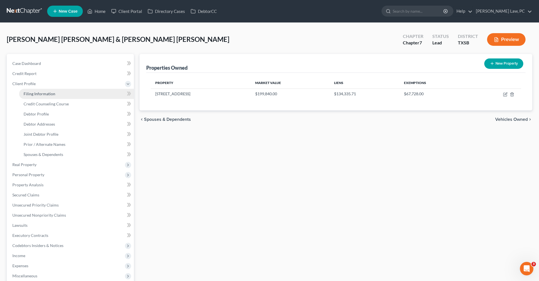
select select "45"
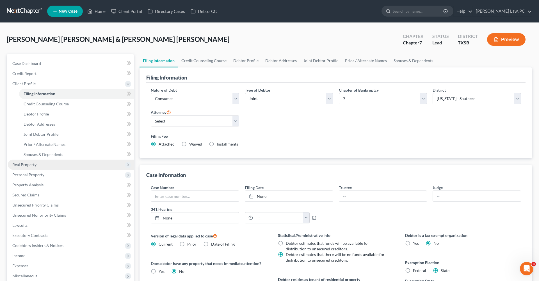
click at [35, 163] on span "Real Property" at bounding box center [24, 164] width 24 height 5
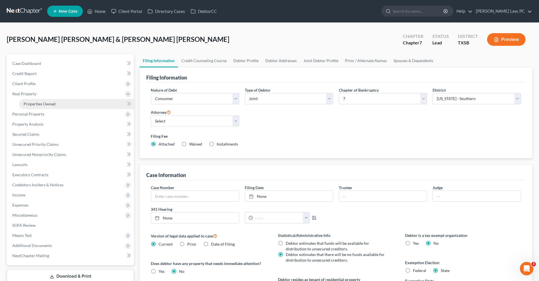
click at [45, 106] on span "Properties Owned" at bounding box center [40, 103] width 32 height 5
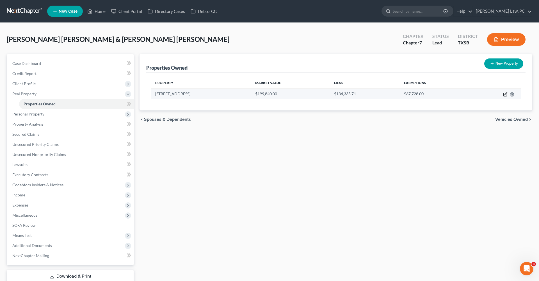
click at [507, 95] on icon "button" at bounding box center [504, 94] width 3 height 3
select select "45"
select select "2"
select select "0"
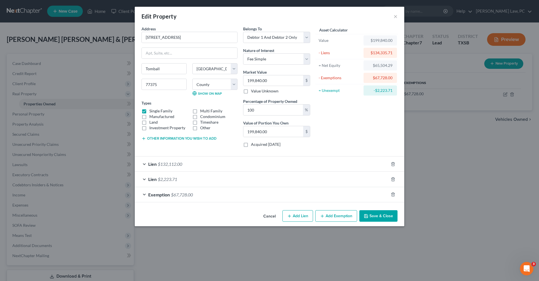
click at [200, 197] on div "Exemption $67,728.00" at bounding box center [262, 194] width 254 height 15
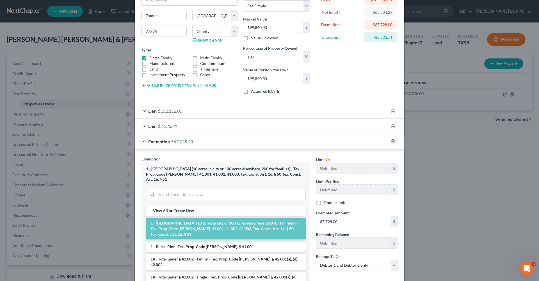
scroll to position [61, 0]
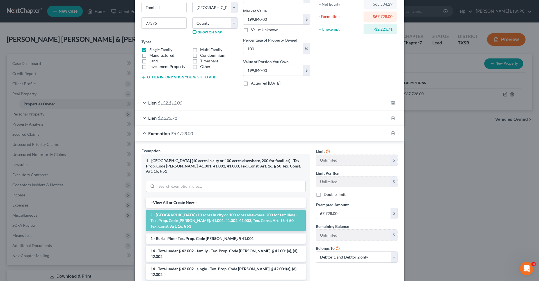
click at [146, 133] on div "Exemption $67,728.00" at bounding box center [262, 133] width 254 height 15
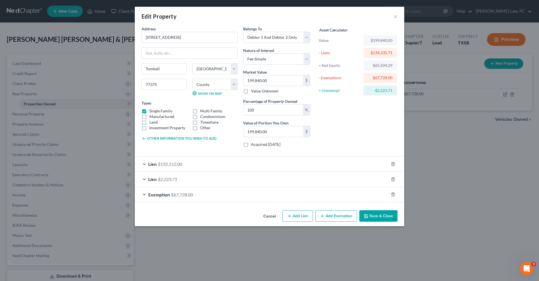
scroll to position [0, 0]
click at [367, 216] on polyline "button" at bounding box center [366, 216] width 2 height 1
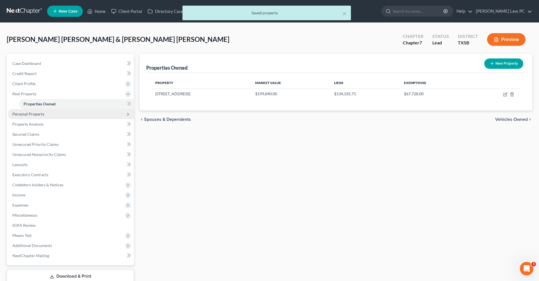
click at [37, 116] on span "Personal Property" at bounding box center [28, 113] width 32 height 5
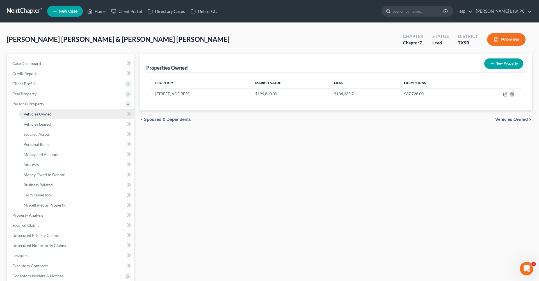
click at [45, 114] on span "Vehicles Owned" at bounding box center [38, 113] width 28 height 5
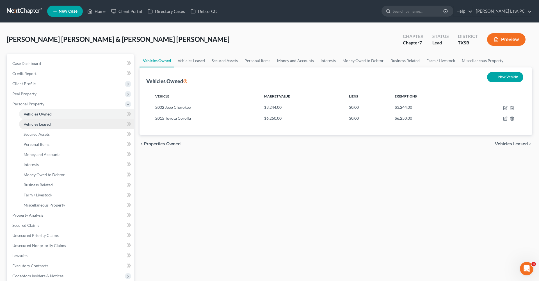
click at [42, 125] on span "Vehicles Leased" at bounding box center [37, 124] width 27 height 5
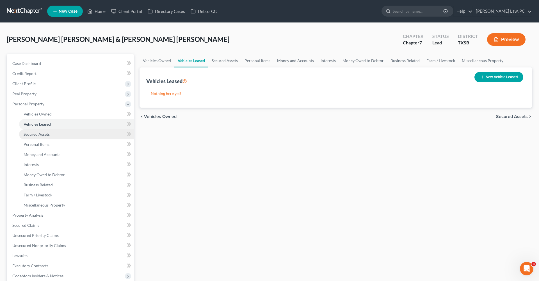
click at [43, 137] on link "Secured Assets" at bounding box center [76, 134] width 115 height 10
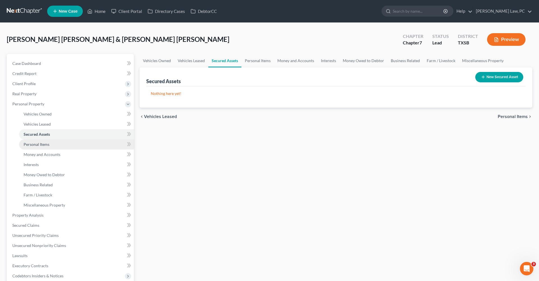
click at [44, 145] on span "Personal Items" at bounding box center [37, 144] width 26 height 5
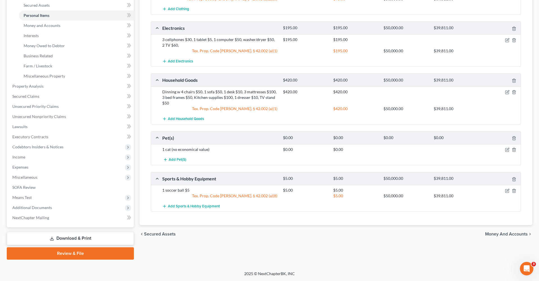
scroll to position [129, 0]
click at [34, 26] on span "Money and Accounts" at bounding box center [42, 25] width 37 height 5
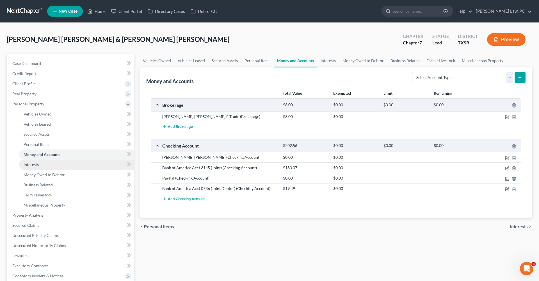
click at [34, 165] on span "Interests" at bounding box center [31, 164] width 15 height 5
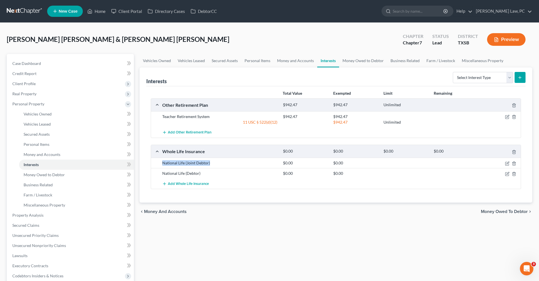
drag, startPoint x: 211, startPoint y: 163, endPoint x: 158, endPoint y: 162, distance: 52.8
click at [158, 162] on div "National Life (Joint Debtor) $0.00 $0.00" at bounding box center [336, 163] width 370 height 10
copy div "National Life (Joint Debtor)"
select select "term_life_insurance"
click at [519, 79] on icon "submit" at bounding box center [520, 77] width 4 height 4
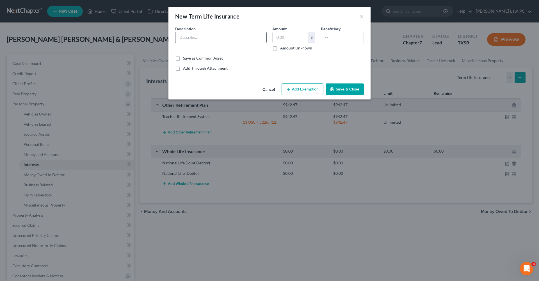
click at [209, 34] on input "text" at bounding box center [220, 37] width 91 height 11
paste input "National Life (Joint Debtor)"
type input "National Life (Joint Debtor)"
click at [354, 87] on button "Save & Close" at bounding box center [345, 89] width 38 height 12
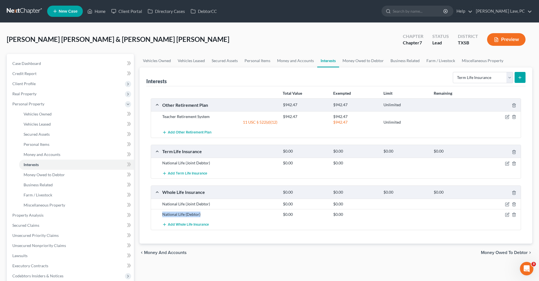
drag, startPoint x: 202, startPoint y: 213, endPoint x: 160, endPoint y: 214, distance: 41.8
click at [160, 214] on div "National Life (Debtor)" at bounding box center [219, 214] width 121 height 6
copy div "National Life (Debtor)"
click at [179, 173] on span "Add Term Life Insurance" at bounding box center [187, 173] width 39 height 4
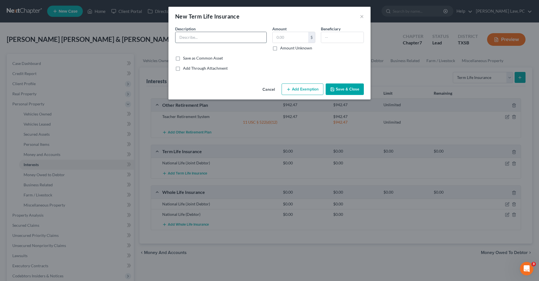
click at [198, 35] on input "text" at bounding box center [220, 37] width 91 height 11
click at [197, 39] on input "text" at bounding box center [220, 37] width 91 height 11
paste input "National Life (Debtor)"
type input "National Life (Debtor)"
click at [350, 86] on button "Save & Close" at bounding box center [345, 89] width 38 height 12
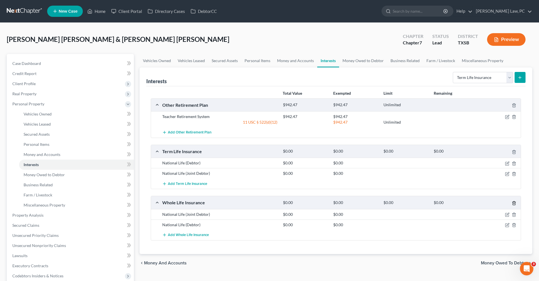
click at [514, 205] on icon "button" at bounding box center [514, 203] width 3 height 4
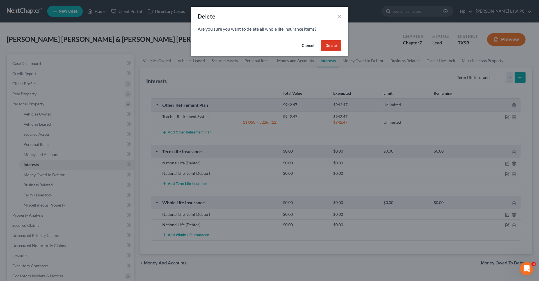
click at [328, 46] on button "Delete" at bounding box center [331, 45] width 20 height 11
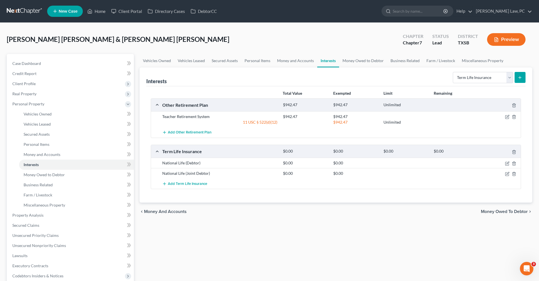
click at [232, 206] on div "chevron_left Money and Accounts Money Owed to Debtor chevron_right" at bounding box center [336, 211] width 393 height 18
click at [53, 174] on span "Money Owed to Debtor" at bounding box center [44, 174] width 41 height 5
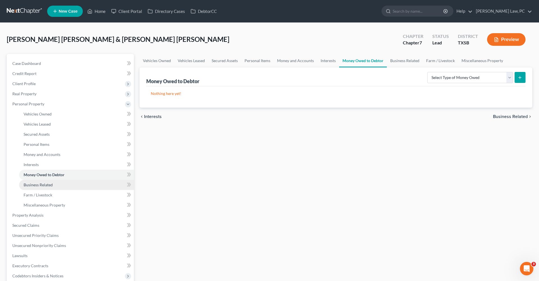
click at [45, 186] on span "Business Related" at bounding box center [38, 184] width 29 height 5
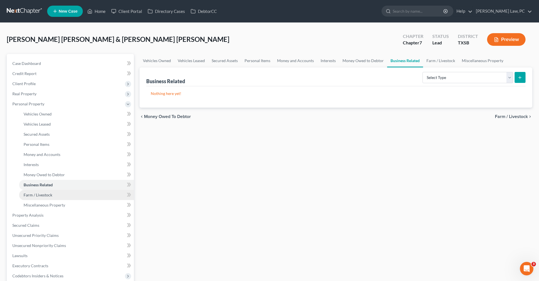
click at [45, 194] on span "Farm / Livestock" at bounding box center [38, 194] width 29 height 5
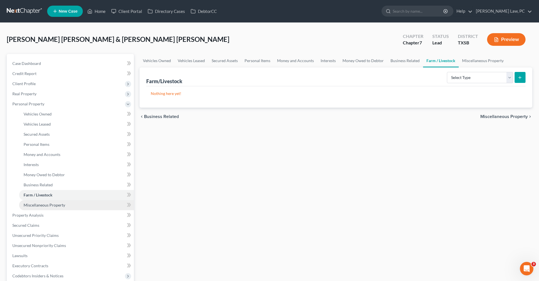
click at [58, 206] on span "Miscellaneous Property" at bounding box center [45, 204] width 42 height 5
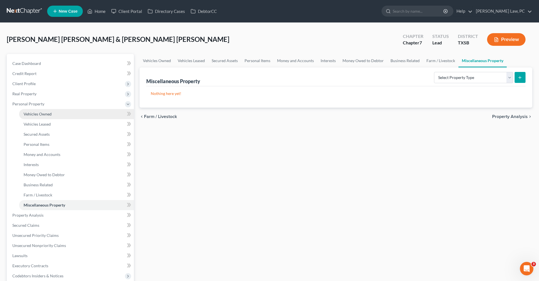
click at [43, 117] on link "Vehicles Owned" at bounding box center [76, 114] width 115 height 10
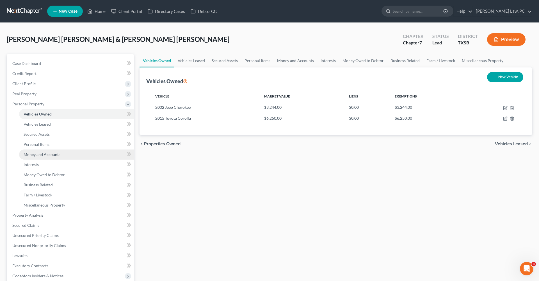
click at [55, 151] on link "Money and Accounts" at bounding box center [76, 154] width 115 height 10
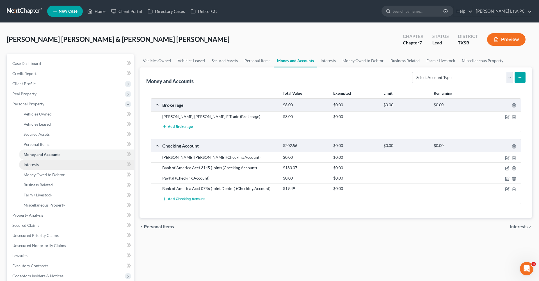
click at [38, 165] on span "Interests" at bounding box center [31, 164] width 15 height 5
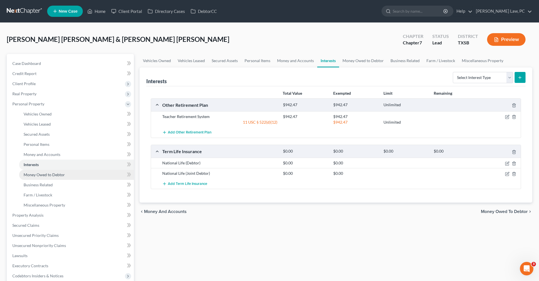
click at [45, 176] on span "Money Owed to Debtor" at bounding box center [44, 174] width 41 height 5
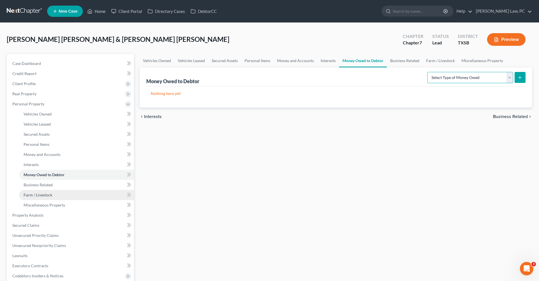
drag, startPoint x: 445, startPoint y: 82, endPoint x: 92, endPoint y: 198, distance: 371.4
click at [343, 86] on div "Money Owed to Debtor Select Type of Money Owed Accounts Receivable Alimony Chil…" at bounding box center [336, 87] width 393 height 40
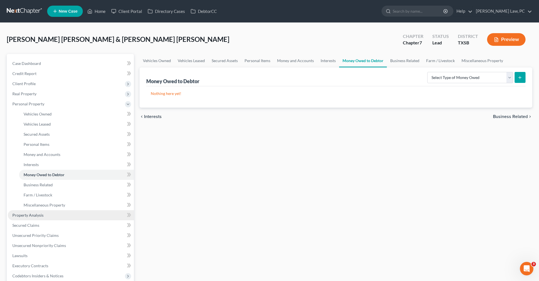
click at [28, 216] on span "Property Analysis" at bounding box center [27, 215] width 31 height 5
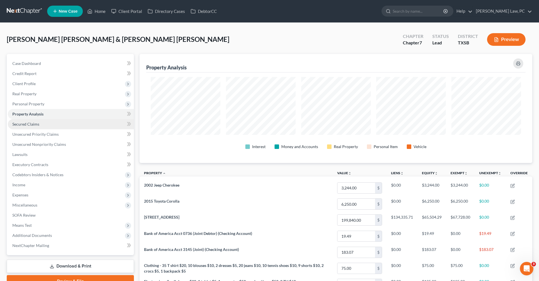
scroll to position [109, 393]
click at [31, 107] on span "Personal Property" at bounding box center [71, 104] width 126 height 10
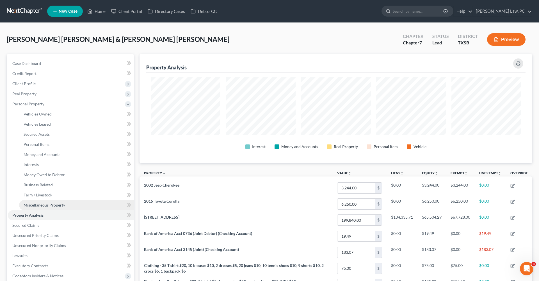
click at [51, 207] on span "Miscellaneous Property" at bounding box center [45, 204] width 42 height 5
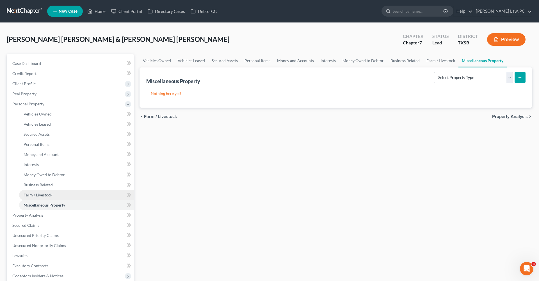
click at [42, 195] on span "Farm / Livestock" at bounding box center [38, 194] width 29 height 5
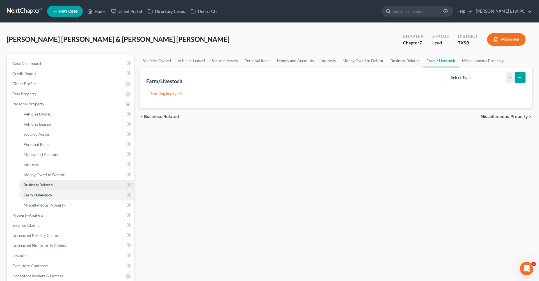
click at [40, 185] on span "Business Related" at bounding box center [38, 184] width 29 height 5
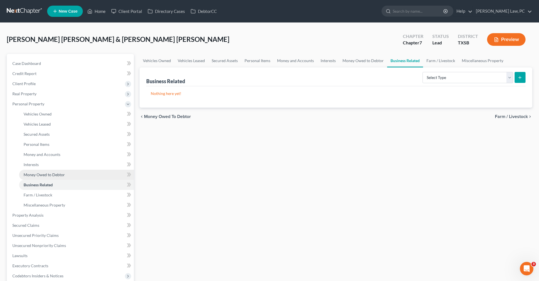
click at [34, 175] on span "Money Owed to Debtor" at bounding box center [44, 174] width 41 height 5
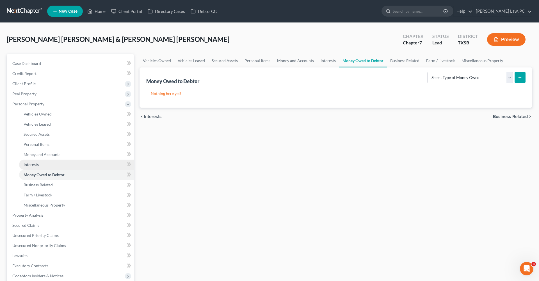
click at [29, 165] on span "Interests" at bounding box center [31, 164] width 15 height 5
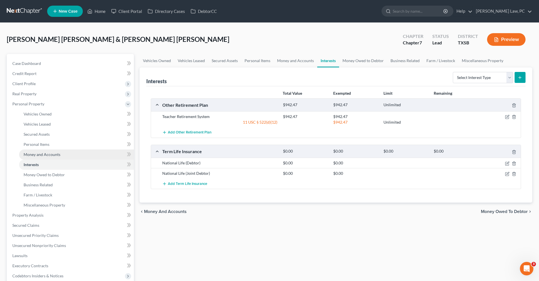
click at [36, 156] on span "Money and Accounts" at bounding box center [42, 154] width 37 height 5
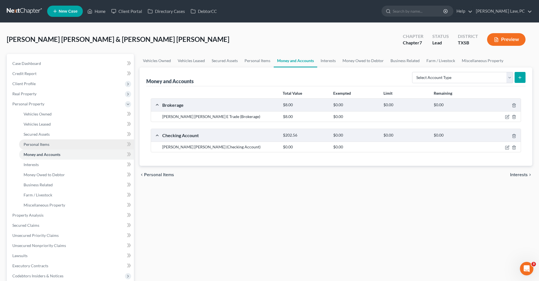
click at [33, 145] on span "Personal Items" at bounding box center [37, 144] width 26 height 5
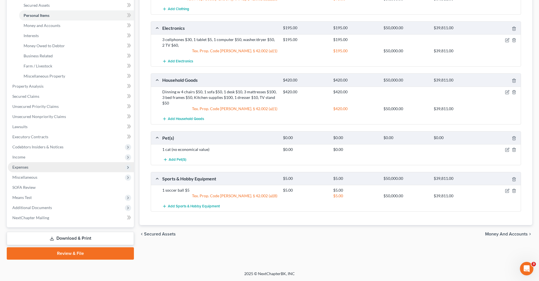
scroll to position [129, 0]
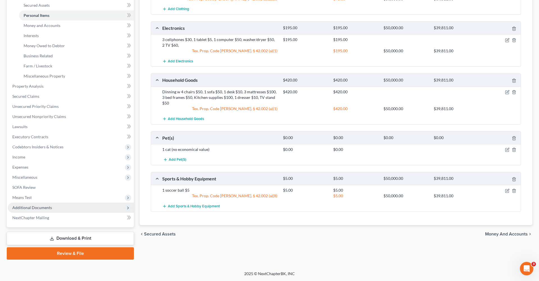
click at [31, 207] on span "Additional Documents" at bounding box center [32, 207] width 40 height 5
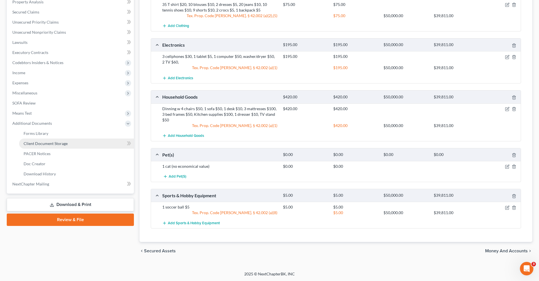
click at [51, 144] on span "Client Document Storage" at bounding box center [46, 143] width 44 height 5
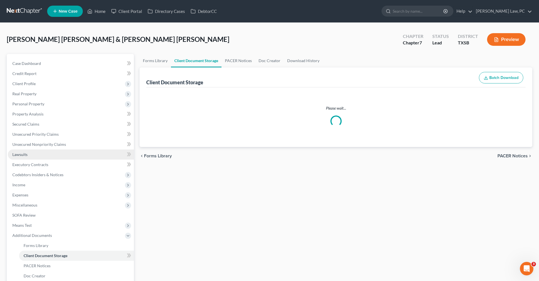
select select "39"
select select "8"
select select "39"
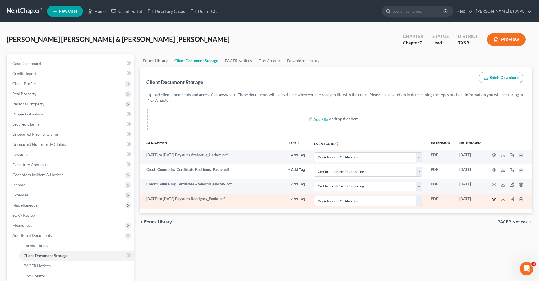
click at [494, 200] on icon "button" at bounding box center [494, 199] width 4 height 4
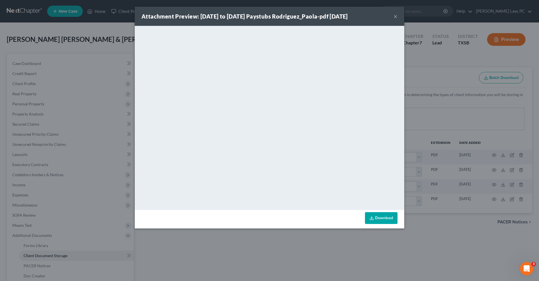
click at [396, 20] on button "×" at bounding box center [396, 16] width 4 height 7
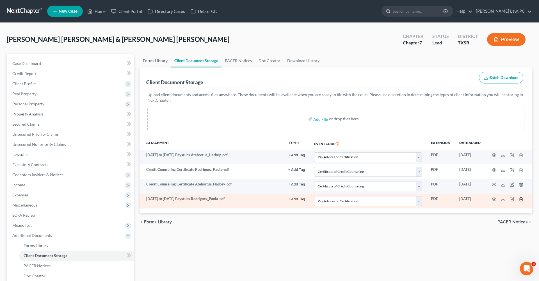
click at [521, 199] on icon "button" at bounding box center [521, 199] width 4 height 4
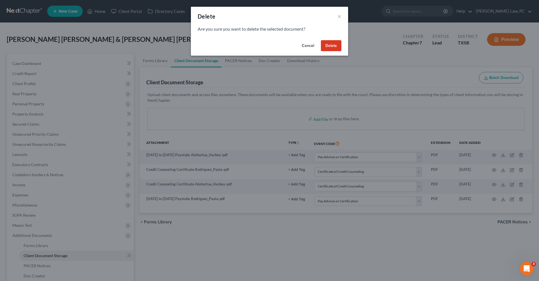
click at [337, 46] on button "Delete" at bounding box center [331, 45] width 20 height 11
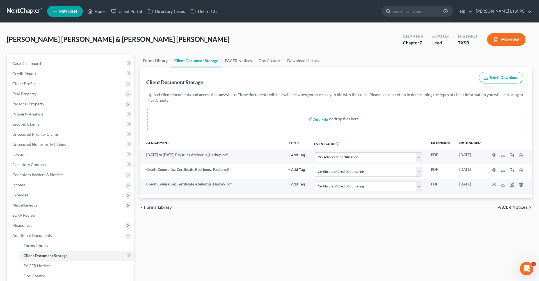
click at [318, 119] on input "file" at bounding box center [319, 119] width 13 height 10
type input "C:\fakepath\Dec 9 to Sept 5 Paystubs Rodriguez_Paola.pdf"
select select "39"
select select "8"
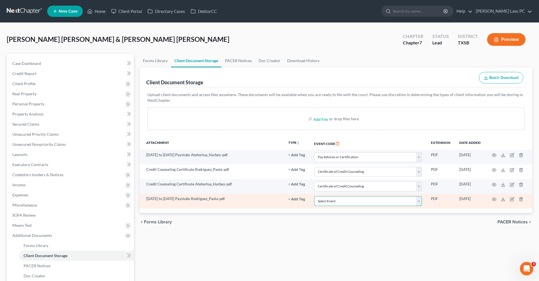
select select "39"
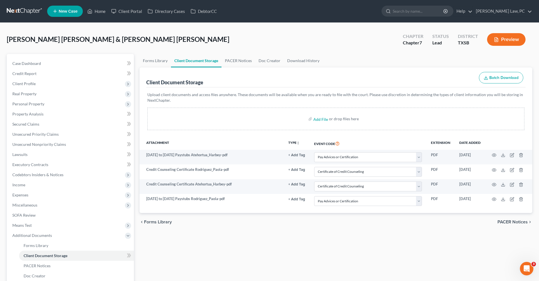
click at [275, 240] on div "Forms Library Client Document Storage PACER Notices Doc Creator Download Histor…" at bounding box center [336, 196] width 398 height 284
click at [31, 234] on span "Additional Documents" at bounding box center [32, 235] width 40 height 5
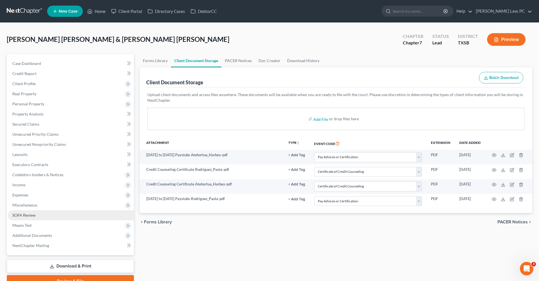
click at [23, 213] on span "SOFA Review" at bounding box center [23, 215] width 23 height 5
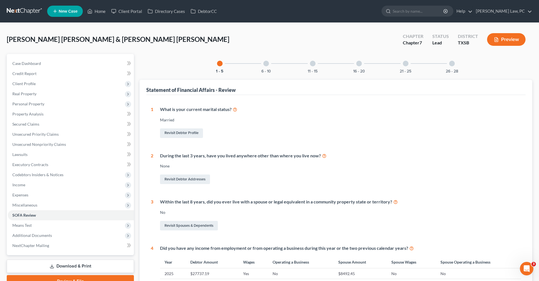
click at [267, 62] on div at bounding box center [266, 64] width 6 height 6
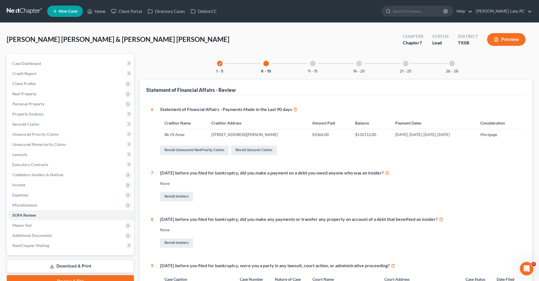
click at [314, 65] on div at bounding box center [313, 64] width 6 height 6
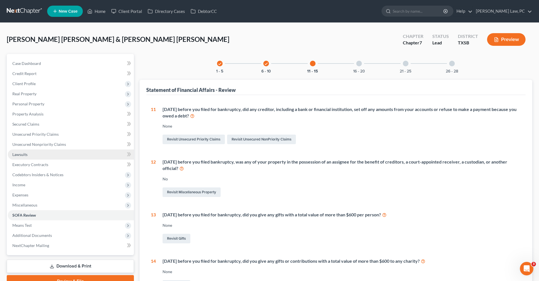
click at [17, 155] on span "Lawsuits" at bounding box center [19, 154] width 15 height 5
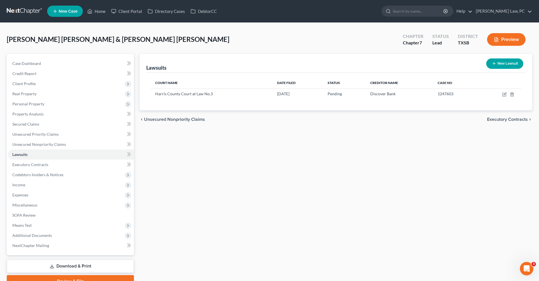
click at [17, 12] on link at bounding box center [25, 11] width 36 height 10
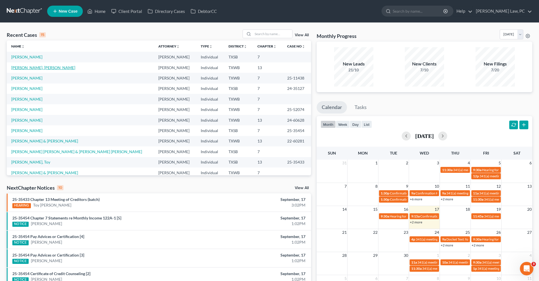
click at [32, 68] on link "[PERSON_NAME], [PERSON_NAME]" at bounding box center [43, 67] width 64 height 5
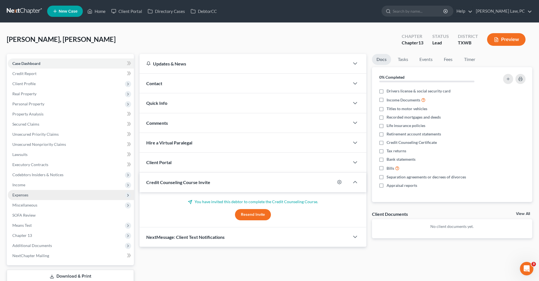
click at [22, 195] on span "Expenses" at bounding box center [20, 194] width 16 height 5
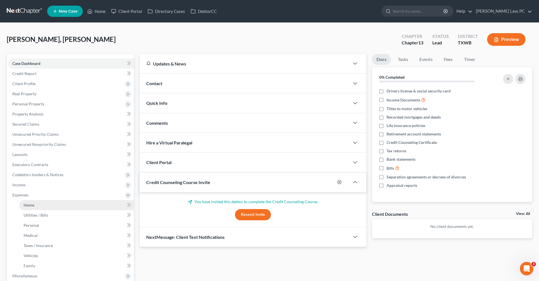
click at [36, 203] on link "Home" at bounding box center [76, 205] width 115 height 10
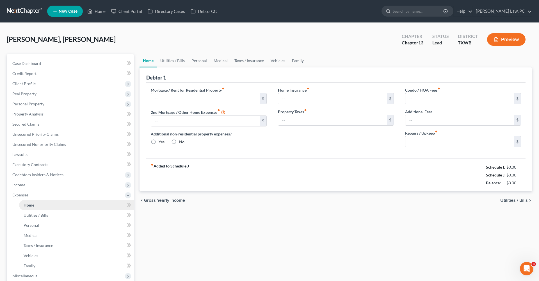
type input "0.00"
radio input "true"
type input "0.00"
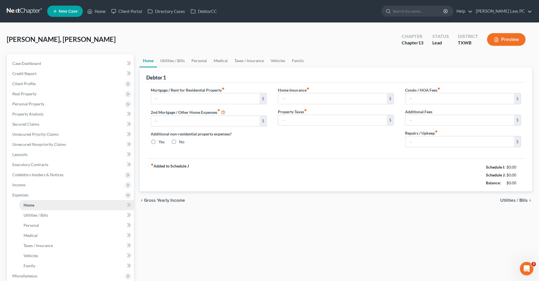
type input "0.00"
click at [37, 215] on span "Utilities / Bills" at bounding box center [36, 215] width 24 height 5
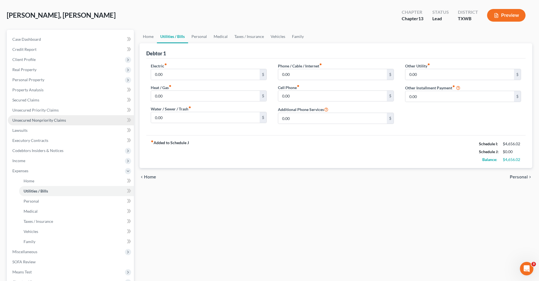
scroll to position [30, 0]
